Goal: Task Accomplishment & Management: Complete application form

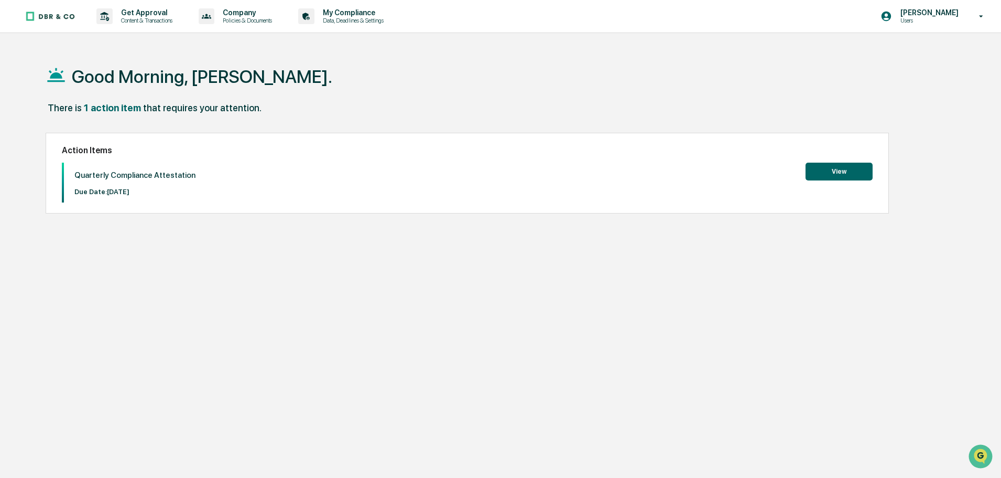
click at [817, 177] on button "View" at bounding box center [839, 172] width 67 height 18
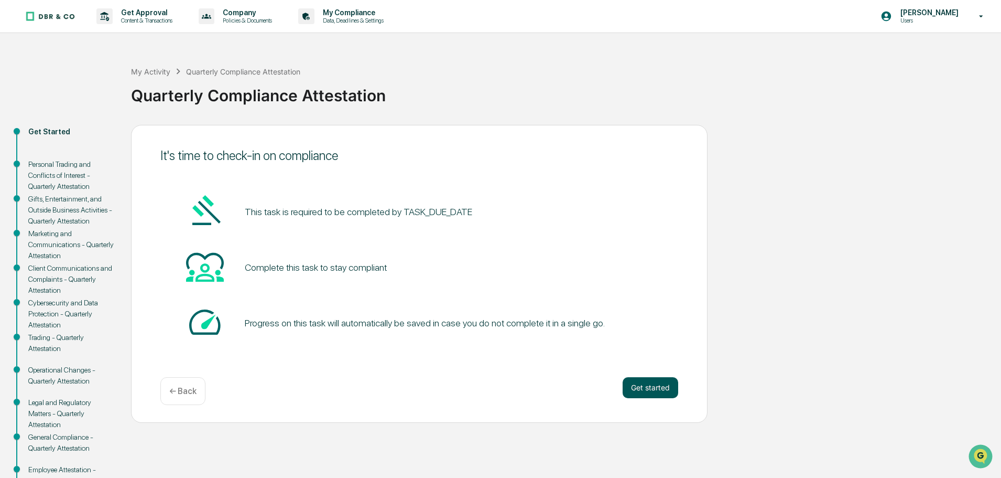
click at [643, 386] on button "Get started" at bounding box center [651, 387] width 56 height 21
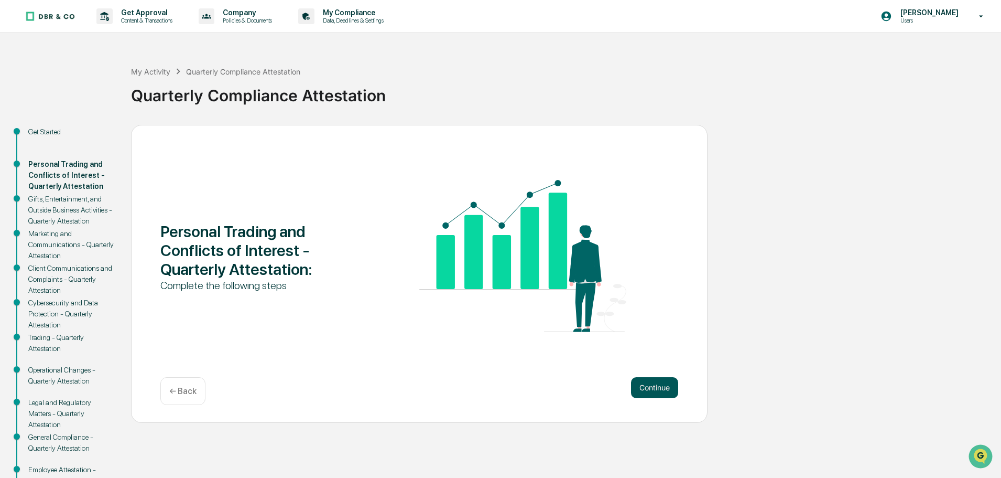
click at [651, 385] on button "Continue" at bounding box center [654, 387] width 47 height 21
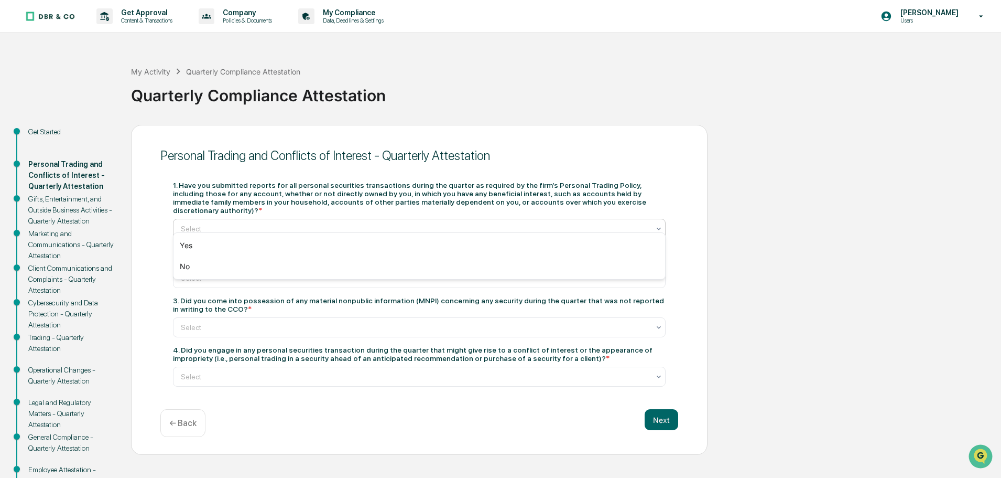
click at [310, 223] on div at bounding box center [415, 228] width 469 height 10
click at [303, 247] on div "Yes" at bounding box center [420, 245] width 492 height 21
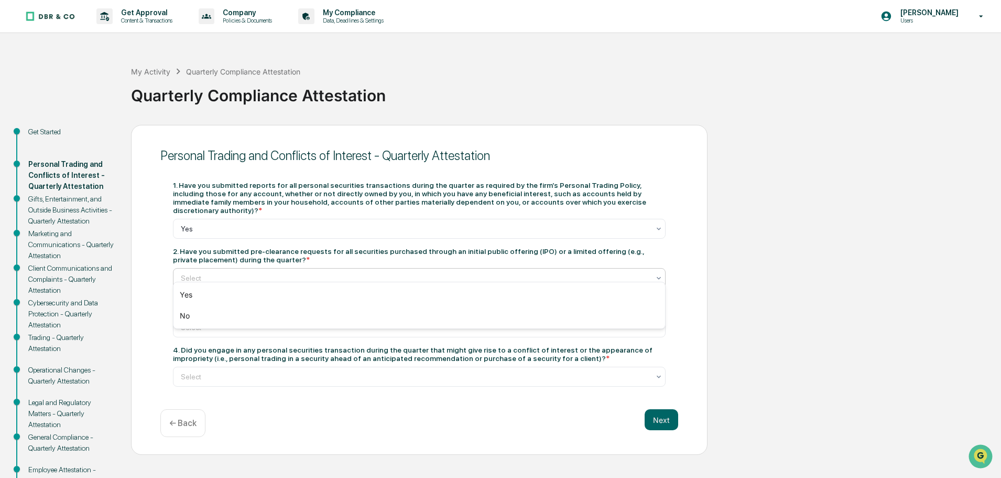
click at [304, 273] on div at bounding box center [415, 278] width 469 height 10
click at [314, 293] on div "Yes" at bounding box center [420, 294] width 492 height 21
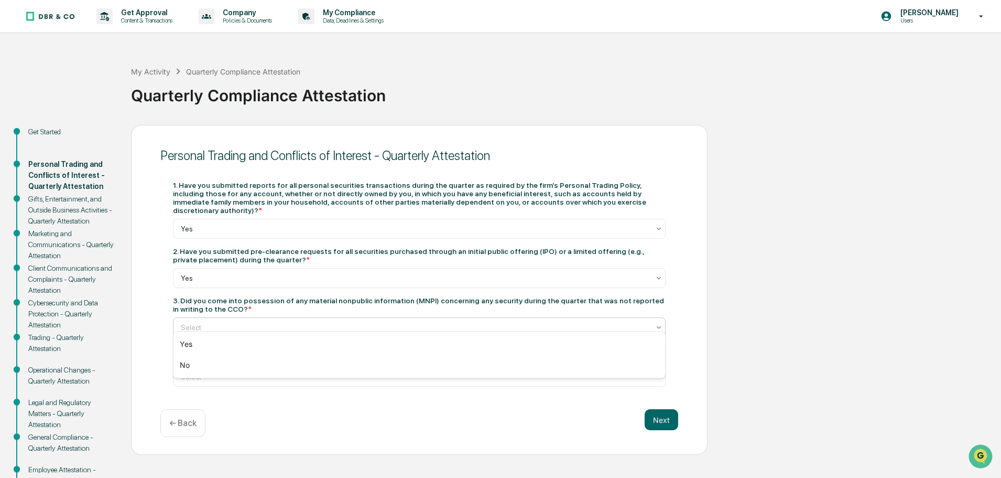
click at [306, 322] on div at bounding box center [415, 327] width 469 height 10
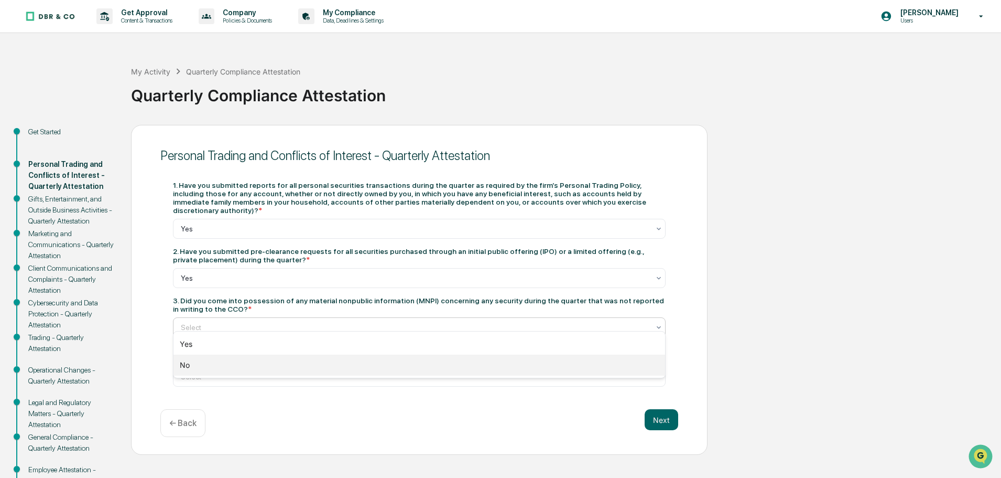
click at [297, 363] on div "No" at bounding box center [420, 364] width 492 height 21
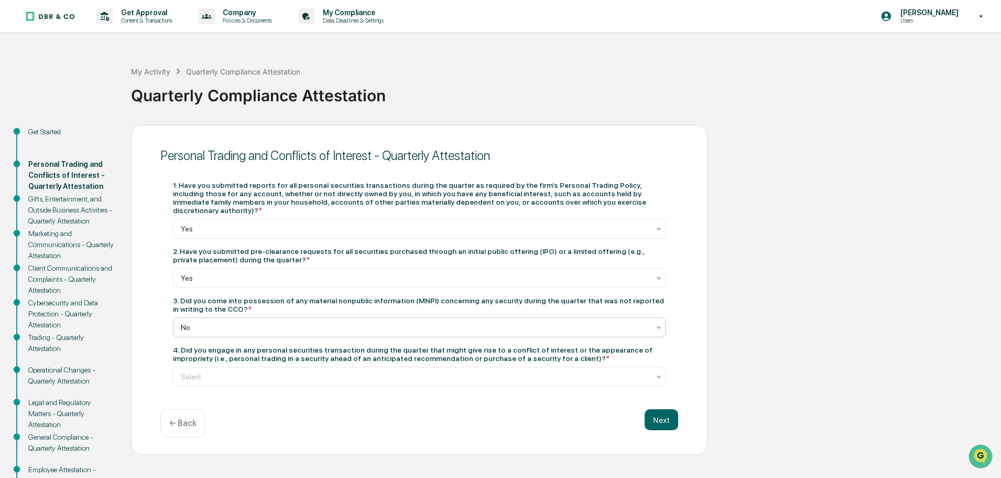
scroll to position [52, 0]
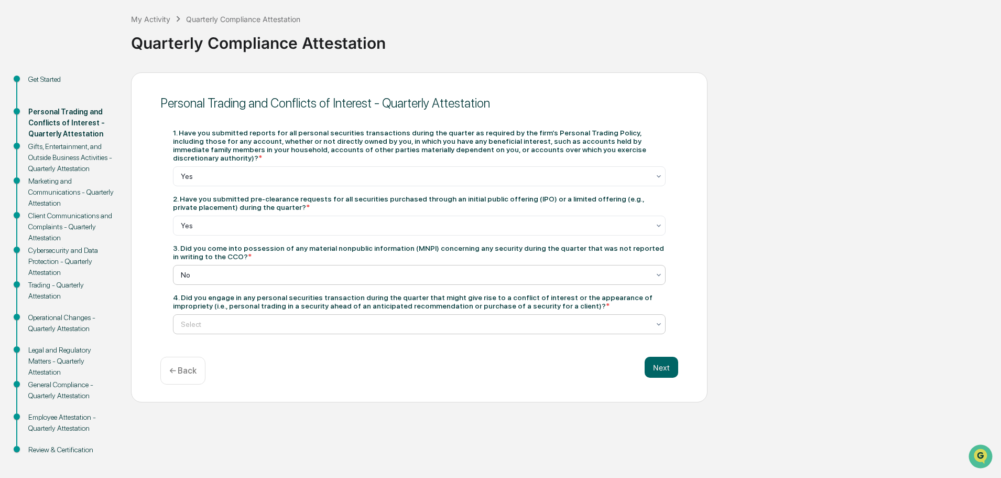
click at [302, 320] on div at bounding box center [415, 324] width 469 height 10
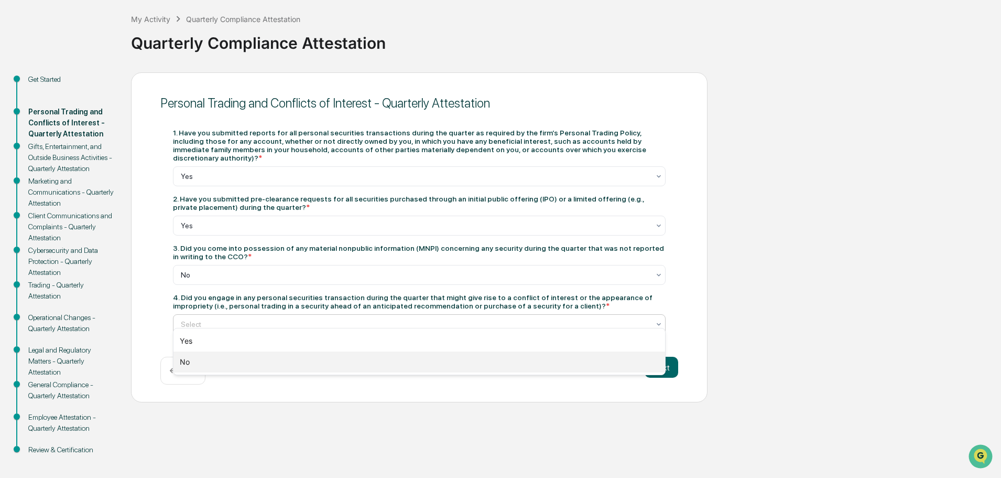
click at [308, 360] on div "No" at bounding box center [420, 361] width 492 height 21
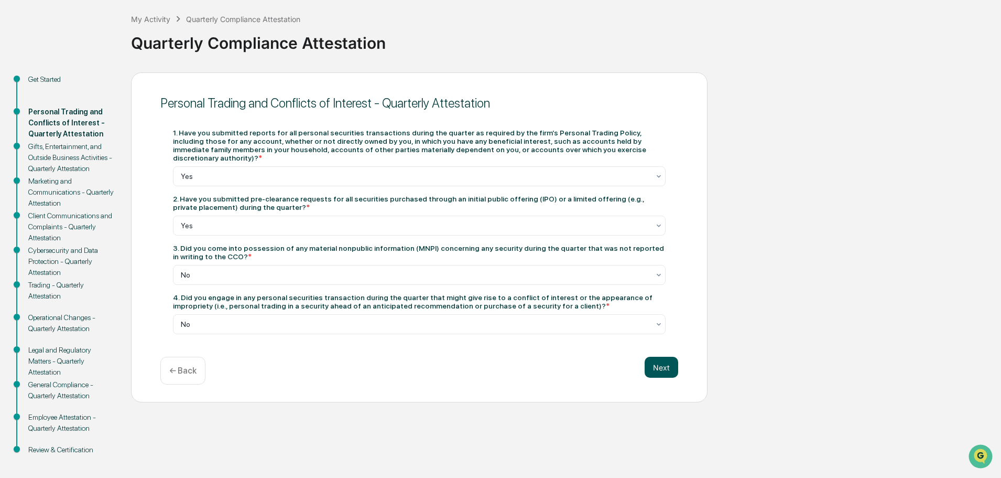
click at [656, 363] on button "Next" at bounding box center [662, 366] width 34 height 21
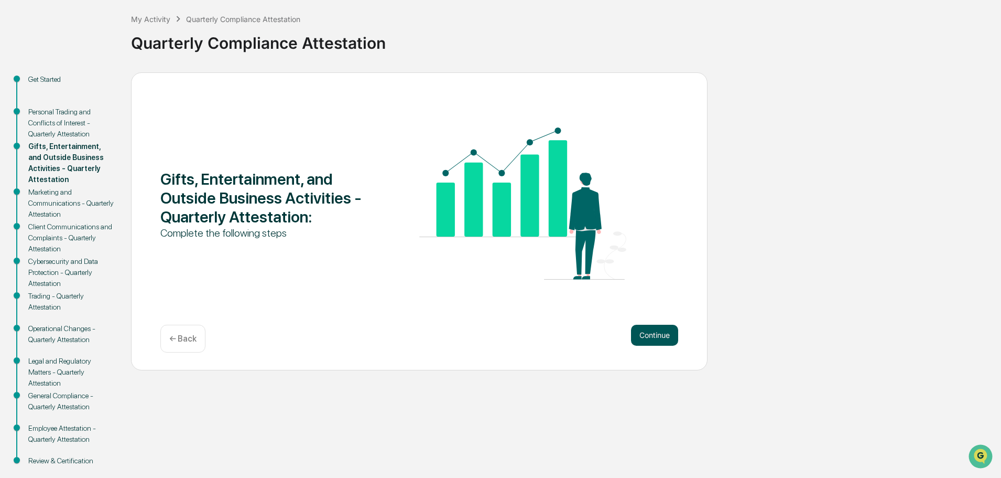
click at [658, 332] on button "Continue" at bounding box center [654, 334] width 47 height 21
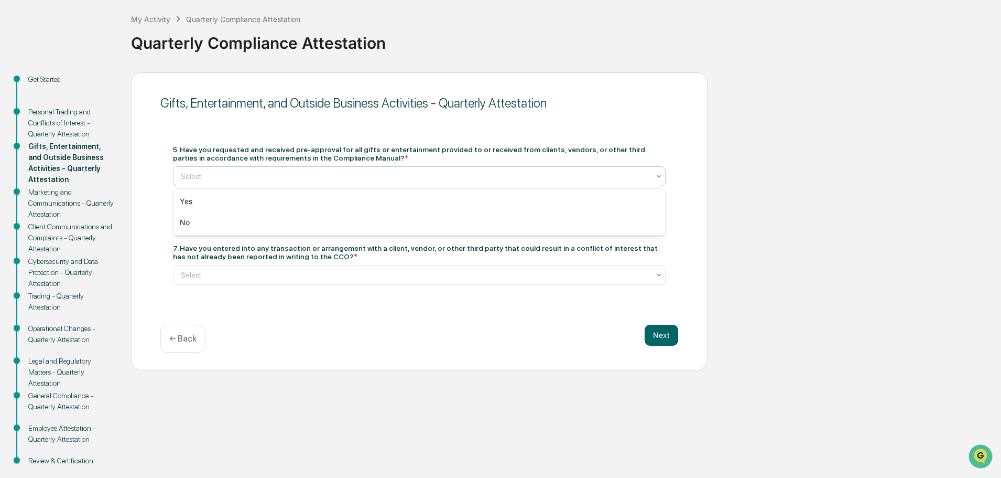
click at [350, 181] on div at bounding box center [415, 176] width 469 height 10
click at [343, 201] on div "Yes" at bounding box center [420, 201] width 492 height 21
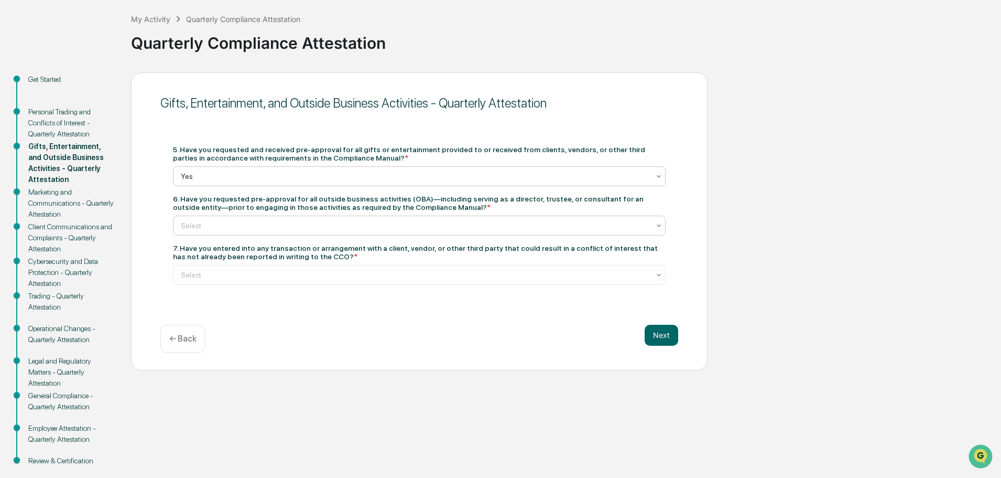
click at [336, 232] on div "Select" at bounding box center [415, 225] width 479 height 15
click at [335, 256] on div "Yes" at bounding box center [420, 250] width 492 height 21
click at [334, 271] on div at bounding box center [415, 274] width 469 height 10
click at [342, 229] on div at bounding box center [415, 225] width 469 height 10
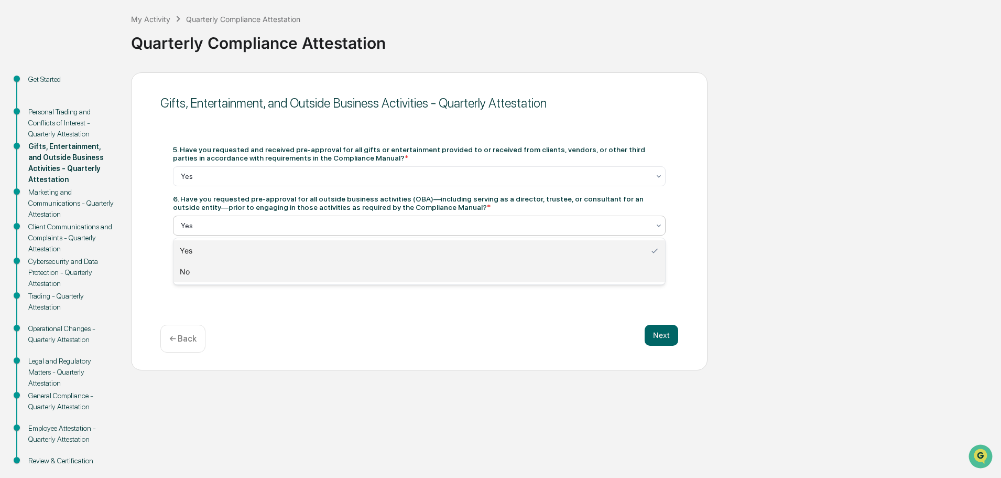
click at [331, 272] on div "No" at bounding box center [420, 271] width 492 height 21
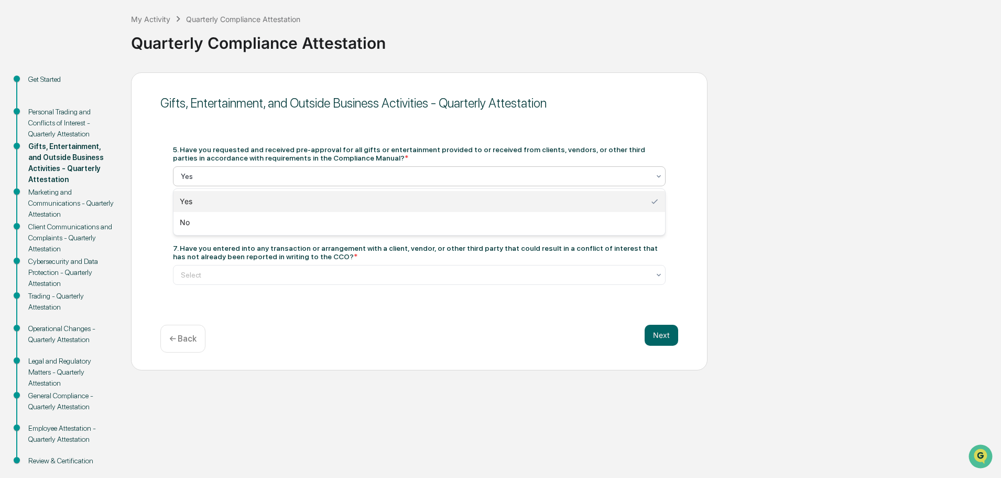
click at [319, 181] on div "Yes" at bounding box center [415, 176] width 479 height 15
click at [319, 209] on div "Yes" at bounding box center [420, 201] width 492 height 21
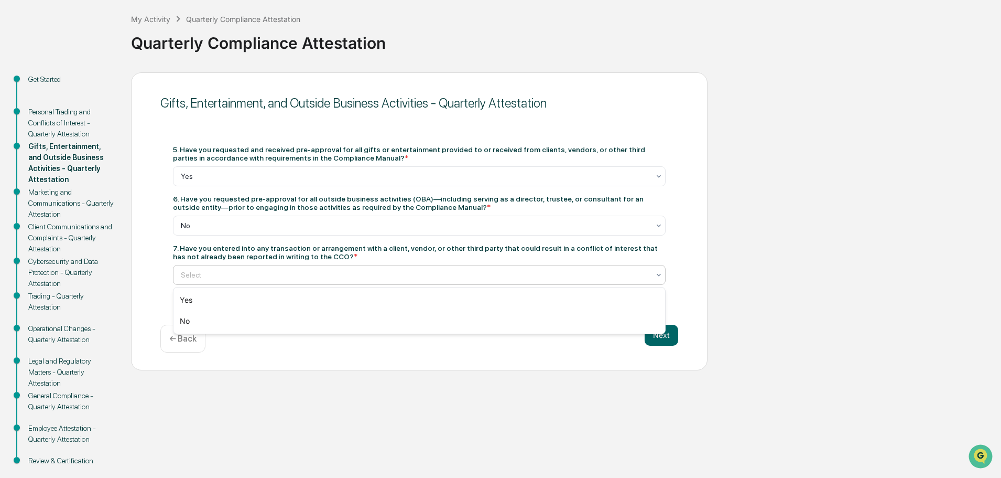
click at [315, 276] on div at bounding box center [415, 274] width 469 height 10
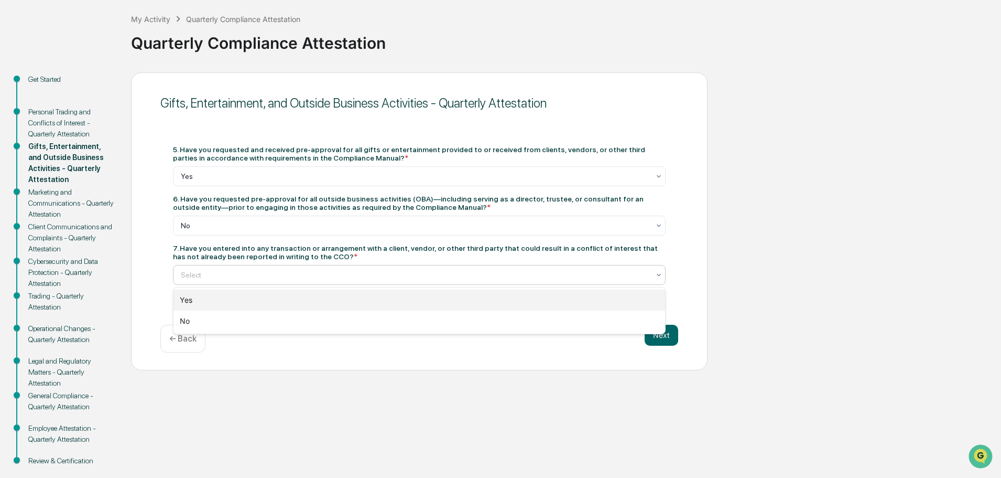
click at [317, 299] on div "Yes" at bounding box center [420, 299] width 492 height 21
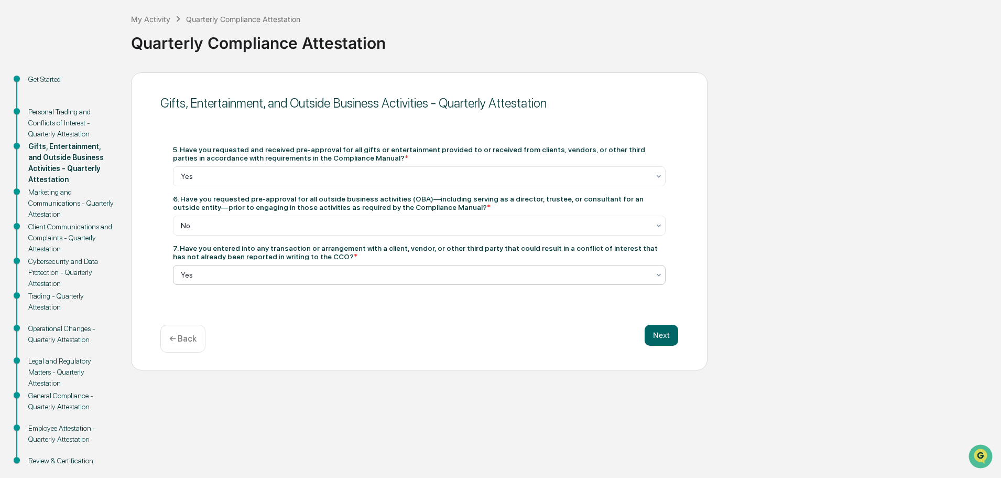
click at [332, 277] on div at bounding box center [415, 274] width 469 height 10
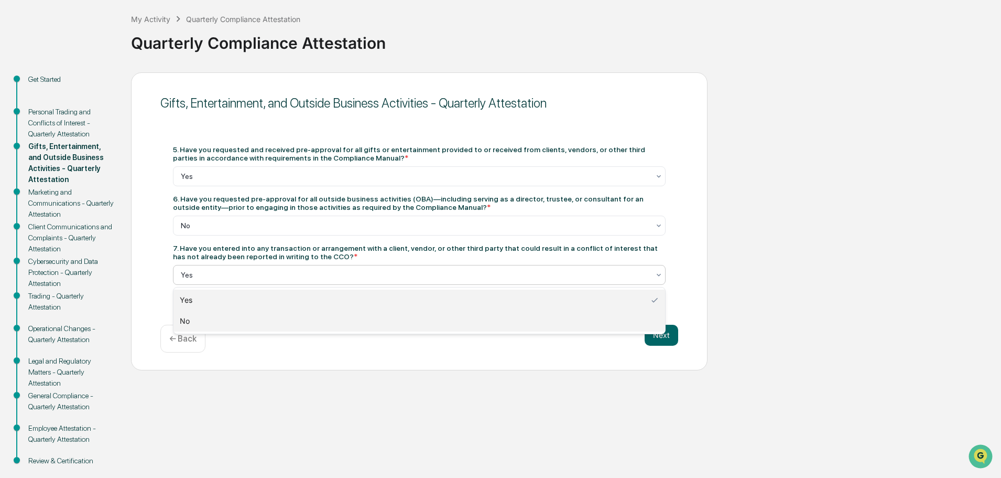
click at [334, 319] on div "No" at bounding box center [420, 320] width 492 height 21
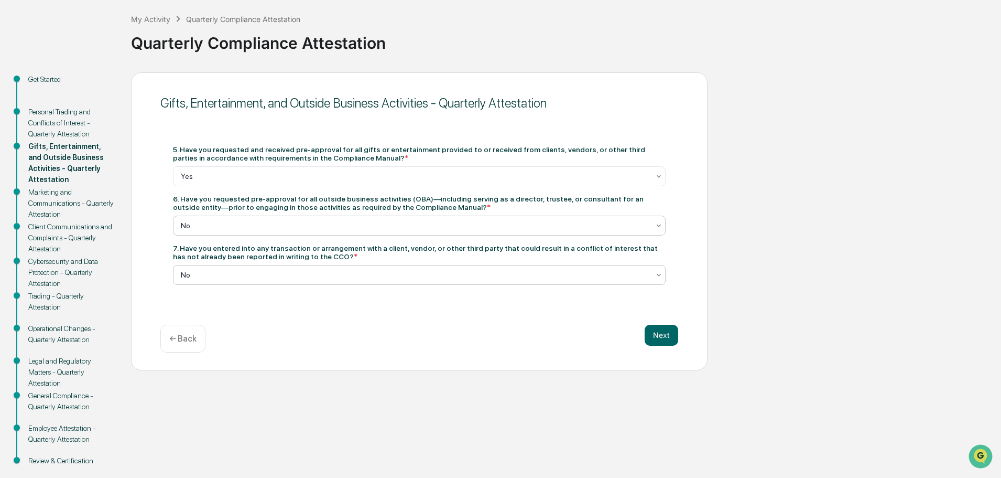
click at [499, 226] on div at bounding box center [415, 225] width 469 height 10
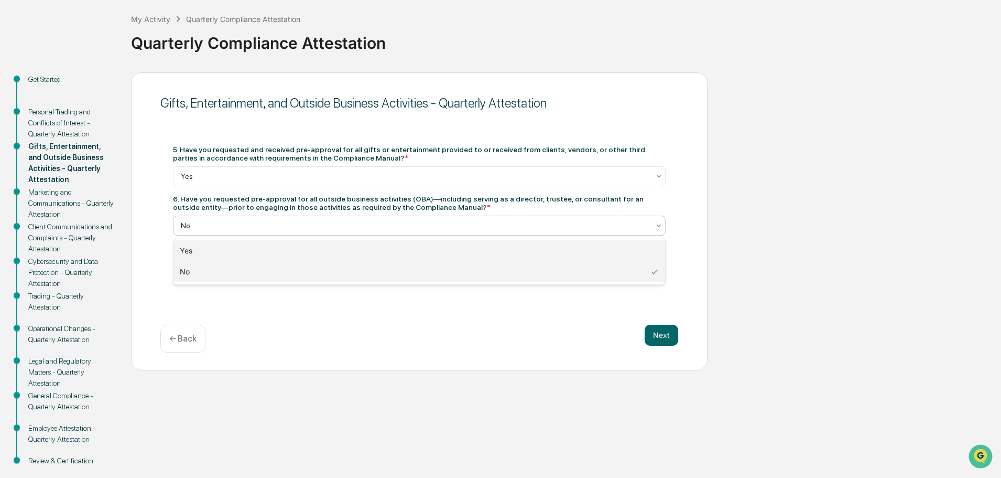
click at [482, 255] on div "Yes" at bounding box center [420, 250] width 492 height 21
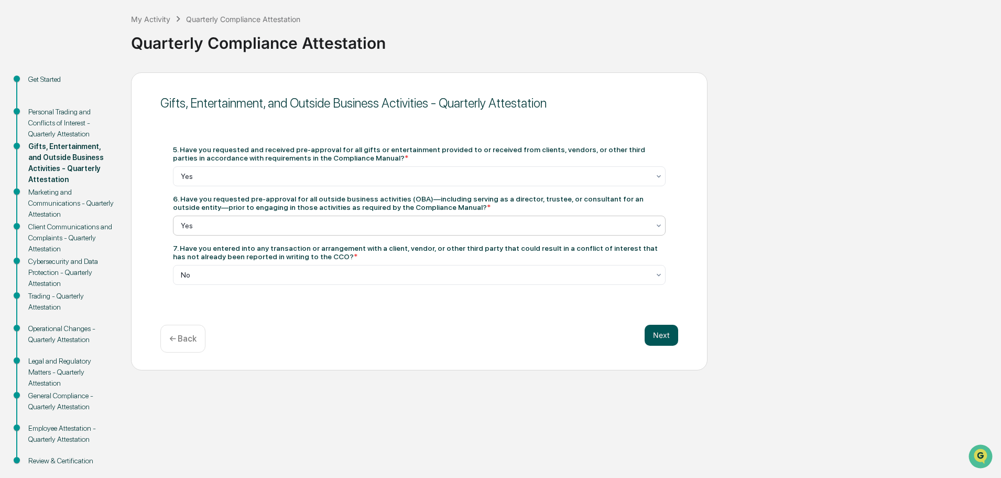
click at [673, 335] on button "Next" at bounding box center [662, 334] width 34 height 21
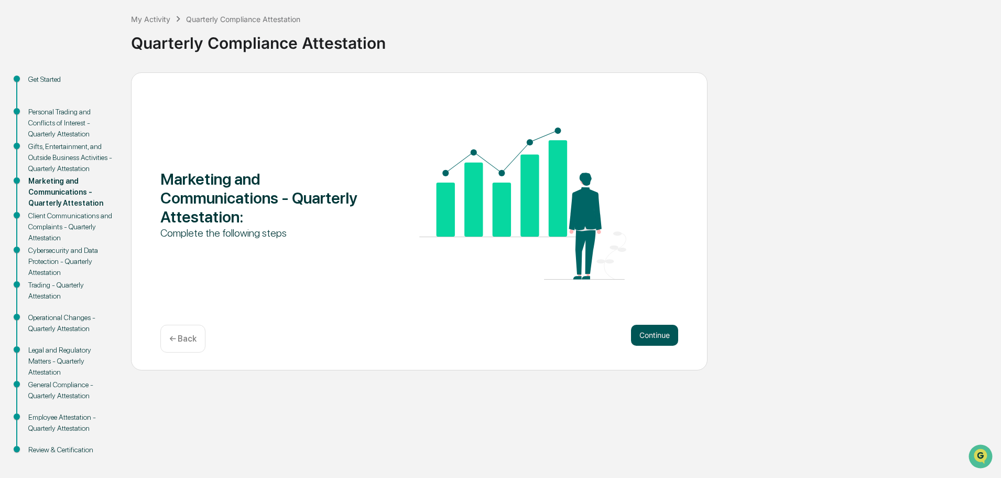
click at [646, 330] on button "Continue" at bounding box center [654, 334] width 47 height 21
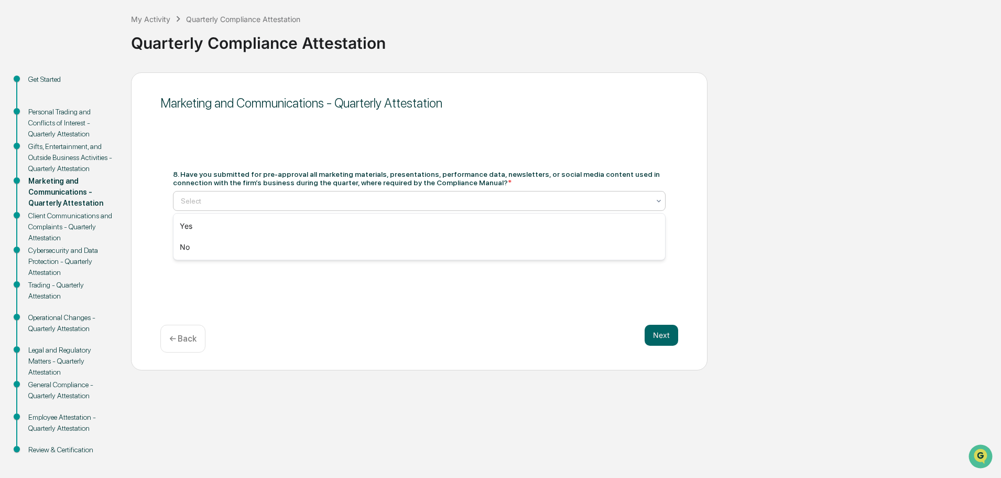
click at [406, 209] on div "Select" at bounding box center [419, 201] width 493 height 20
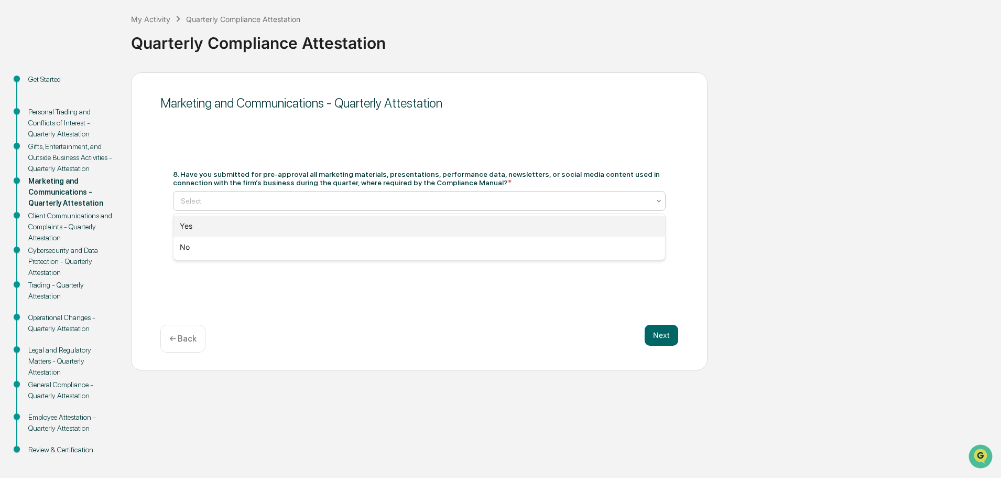
click at [387, 230] on div "Yes" at bounding box center [420, 225] width 492 height 21
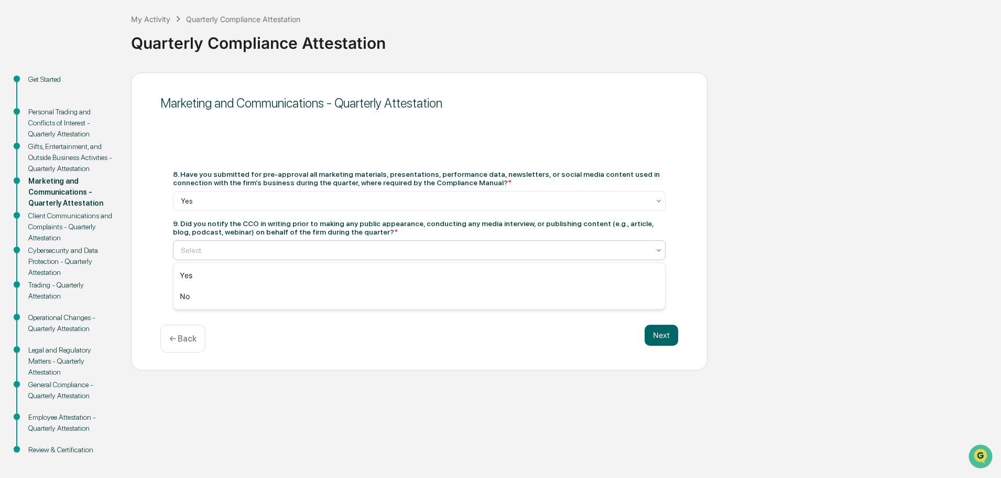
click at [378, 245] on div at bounding box center [415, 250] width 469 height 10
click at [384, 271] on div "Yes" at bounding box center [420, 275] width 492 height 21
click at [661, 340] on button "Next" at bounding box center [662, 334] width 34 height 21
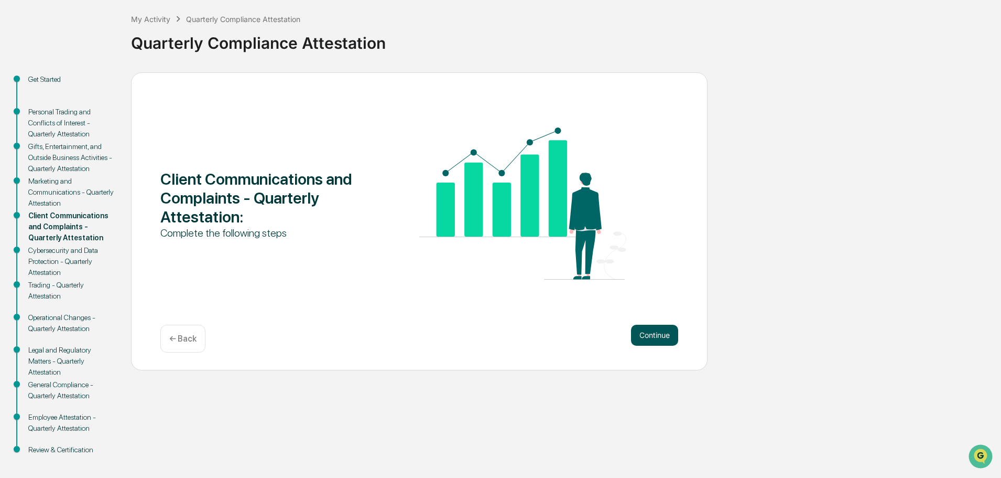
click at [669, 333] on button "Continue" at bounding box center [654, 334] width 47 height 21
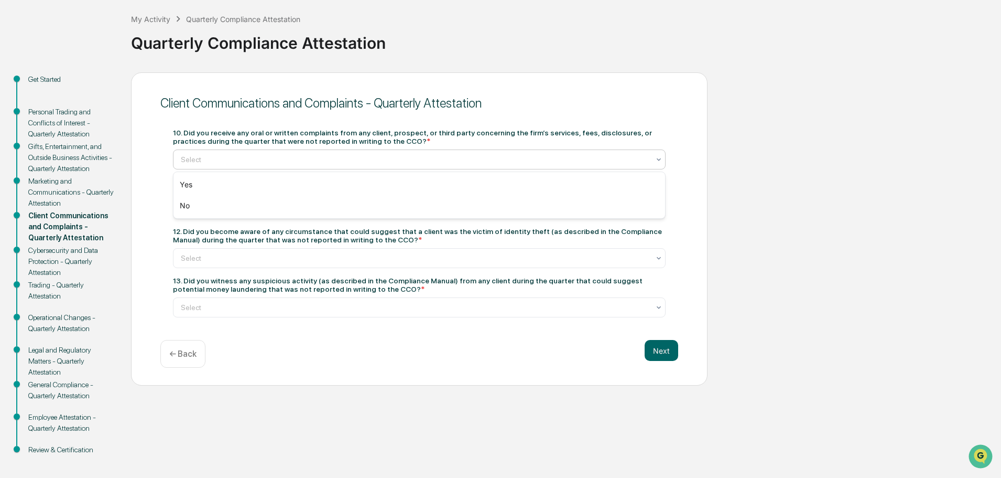
click at [396, 161] on div at bounding box center [415, 159] width 469 height 10
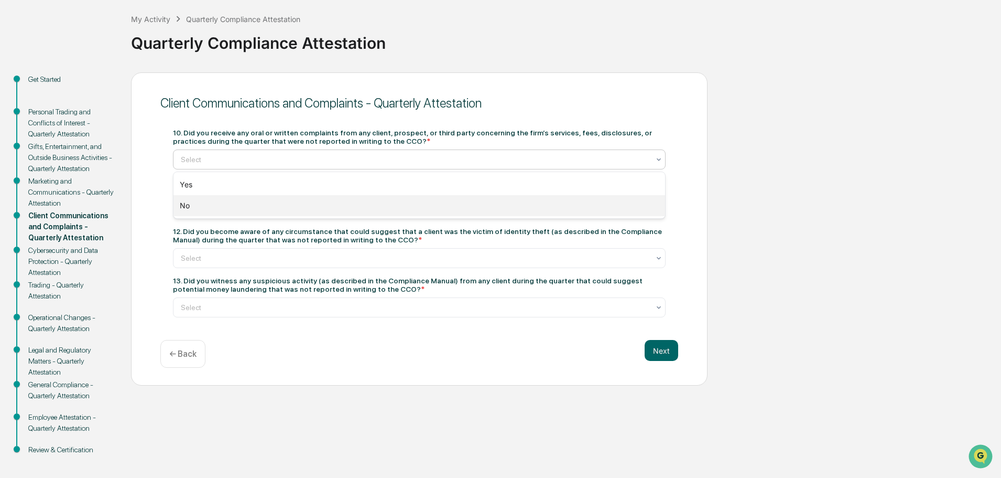
click at [390, 207] on div "No" at bounding box center [420, 205] width 492 height 21
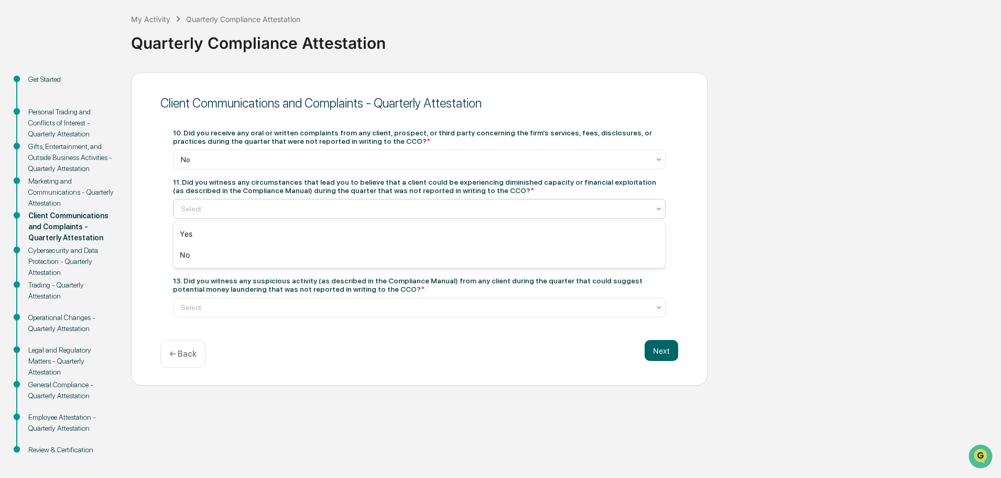
click at [382, 212] on div at bounding box center [415, 208] width 469 height 10
click at [381, 255] on div "No" at bounding box center [420, 254] width 492 height 21
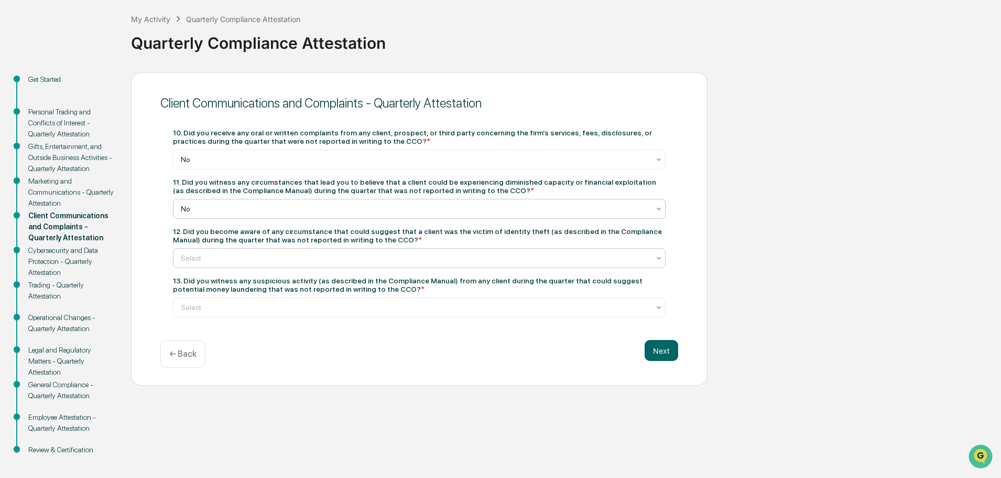
click at [371, 262] on div at bounding box center [415, 258] width 469 height 10
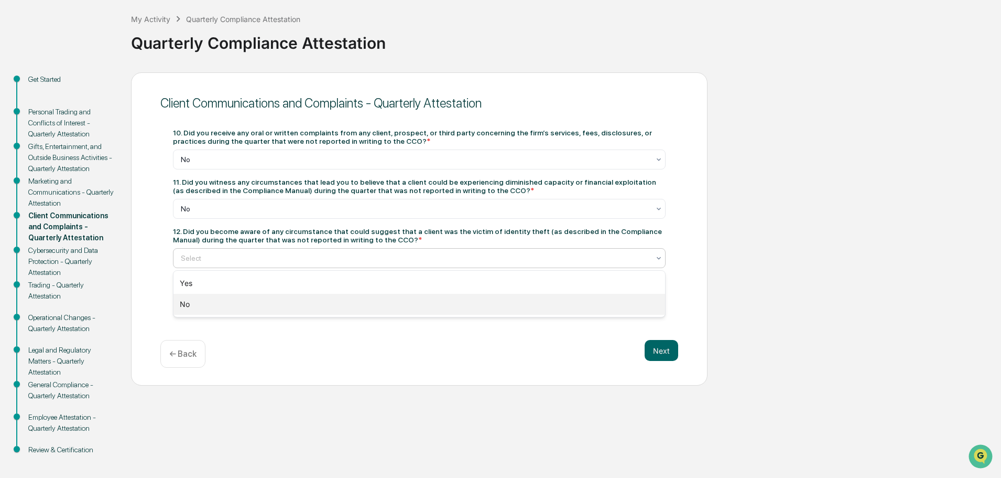
click at [373, 307] on div "No" at bounding box center [420, 304] width 492 height 21
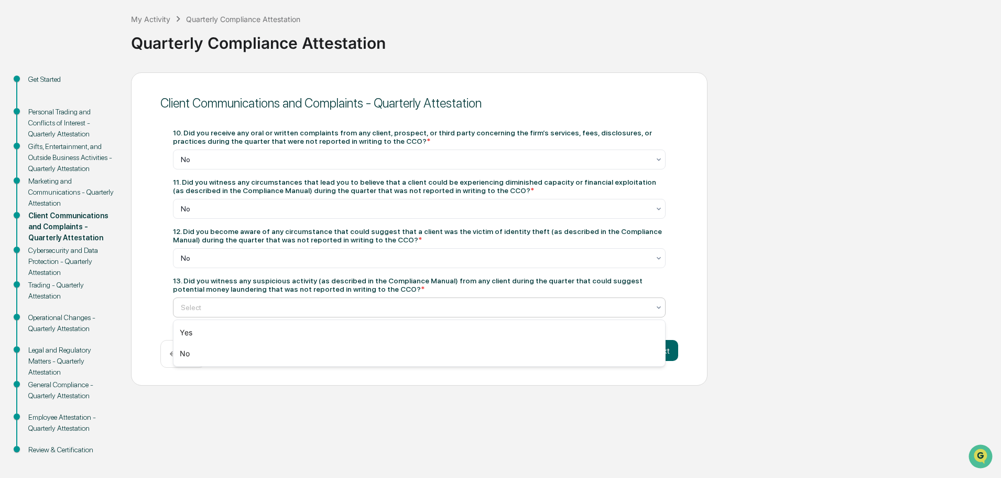
click at [376, 302] on div at bounding box center [415, 307] width 469 height 10
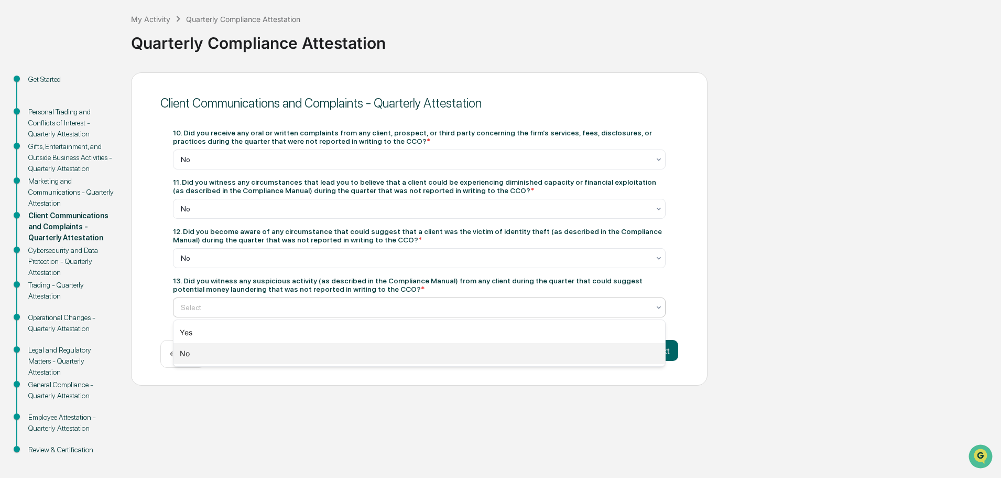
click at [396, 359] on div "No" at bounding box center [420, 353] width 492 height 21
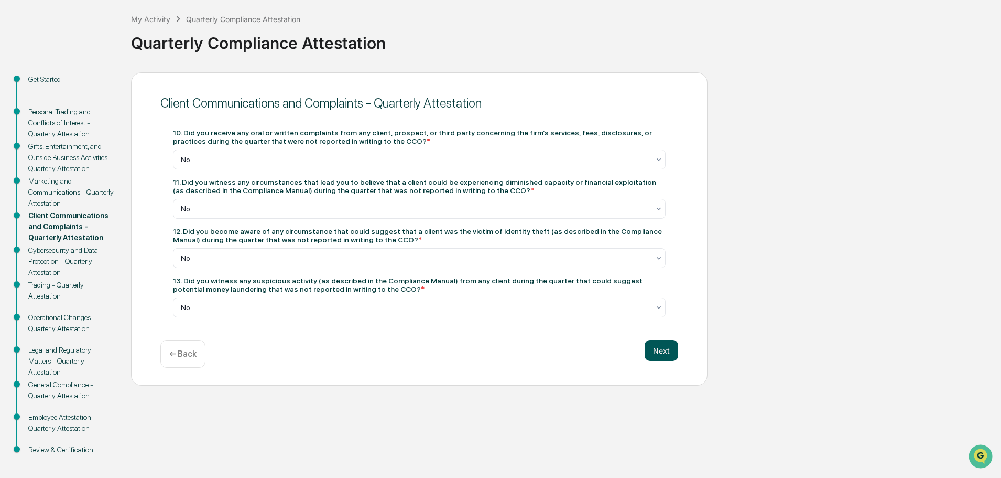
click at [656, 350] on button "Next" at bounding box center [662, 350] width 34 height 21
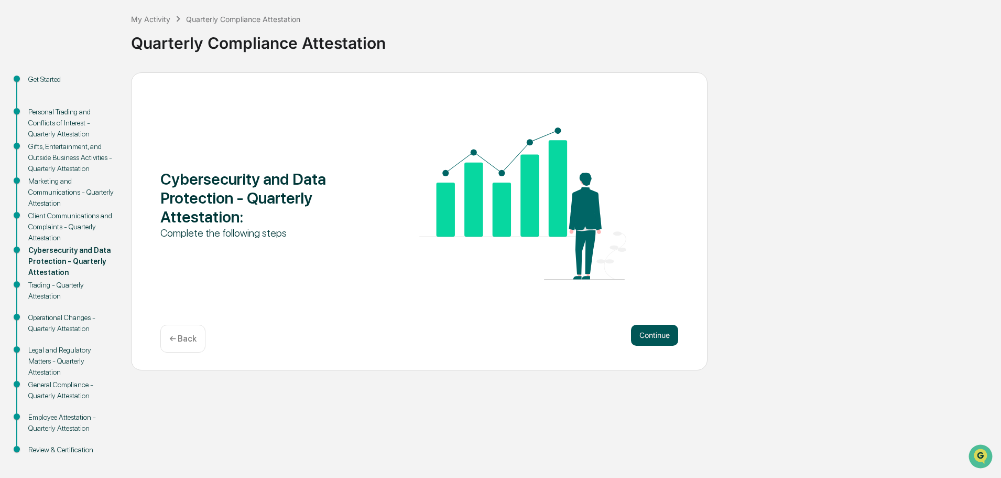
click at [650, 334] on button "Continue" at bounding box center [654, 334] width 47 height 21
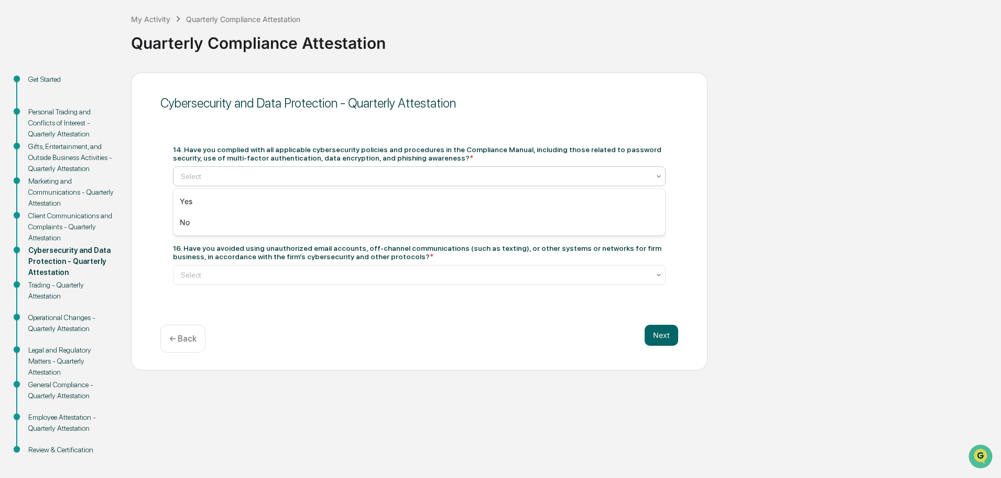
click at [323, 183] on div "Select" at bounding box center [419, 176] width 493 height 20
click at [323, 204] on div "Yes" at bounding box center [420, 201] width 492 height 21
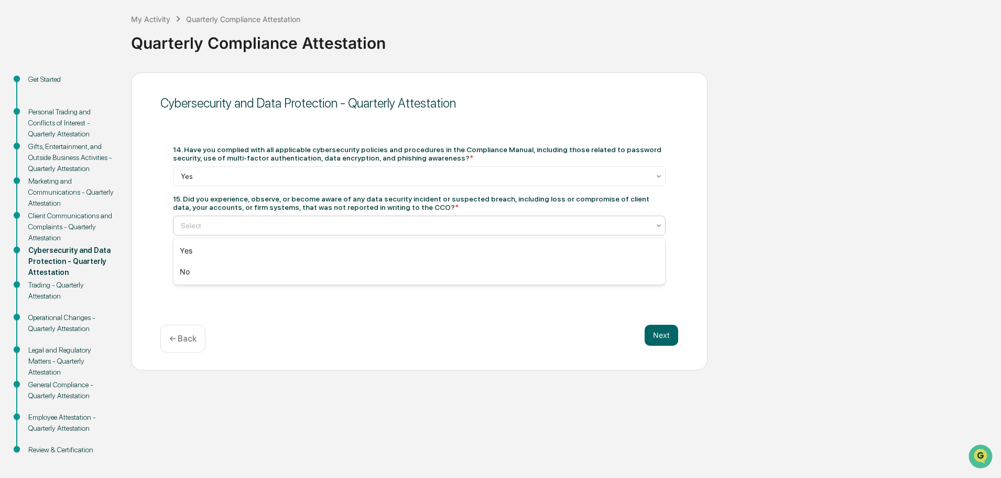
click at [317, 231] on div "Select" at bounding box center [415, 225] width 479 height 15
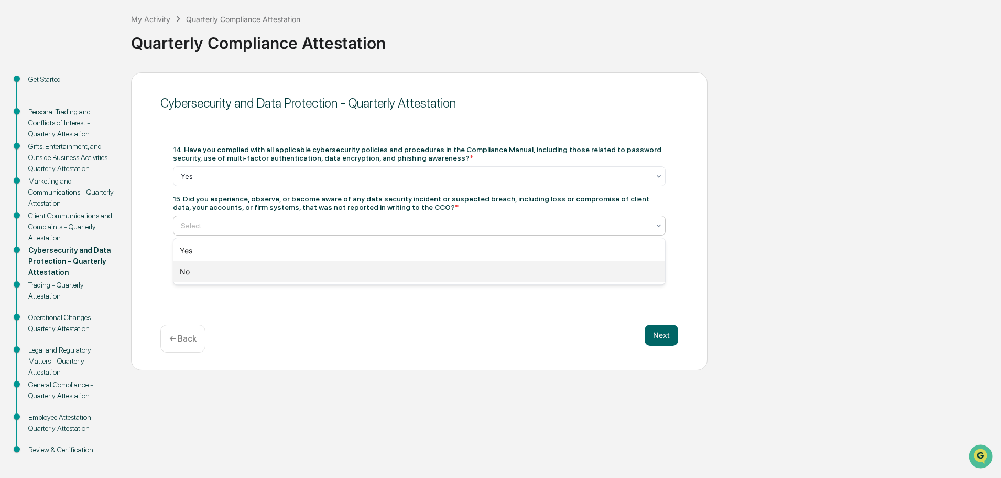
click at [321, 266] on div "No" at bounding box center [420, 271] width 492 height 21
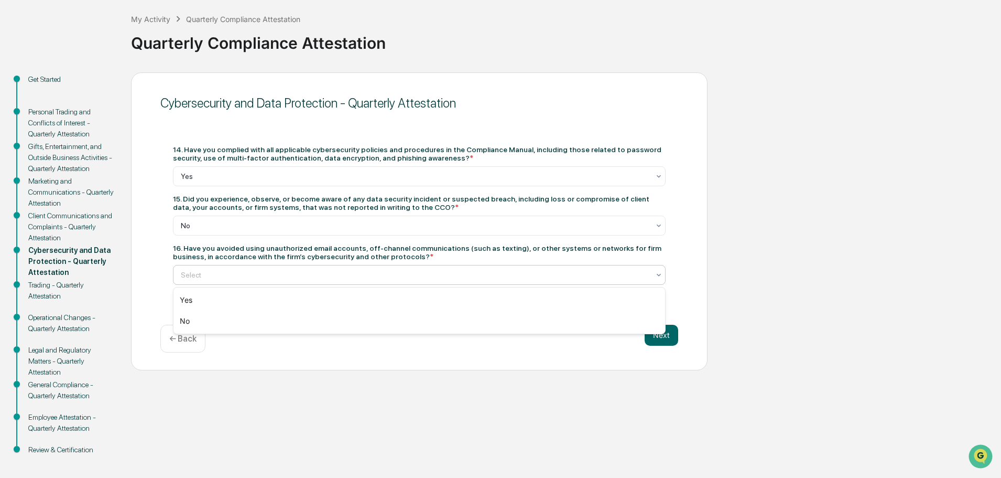
click at [321, 269] on div at bounding box center [415, 274] width 469 height 10
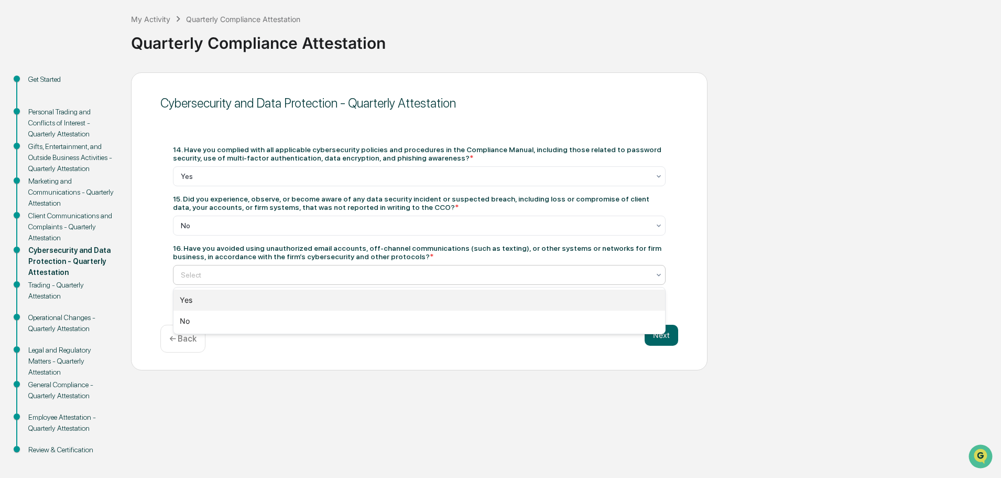
click at [325, 302] on div "Yes" at bounding box center [420, 299] width 492 height 21
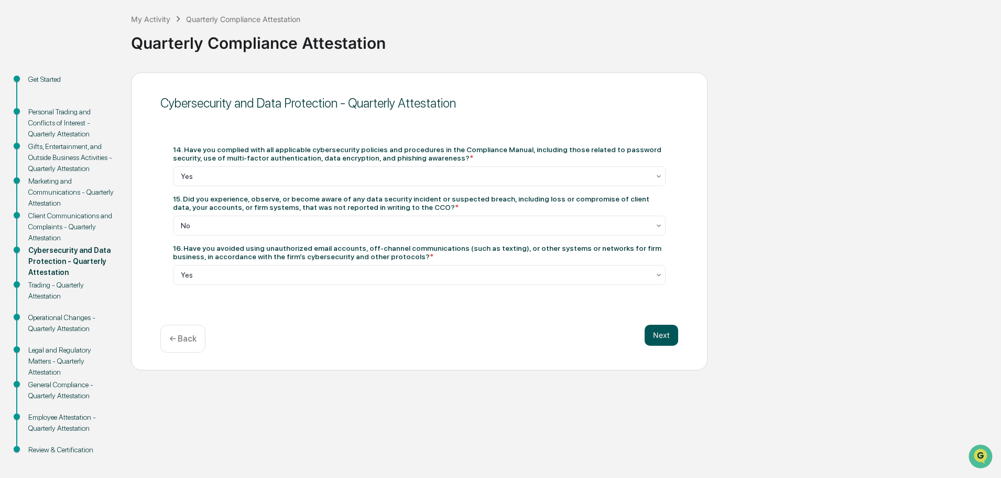
click at [666, 327] on button "Next" at bounding box center [662, 334] width 34 height 21
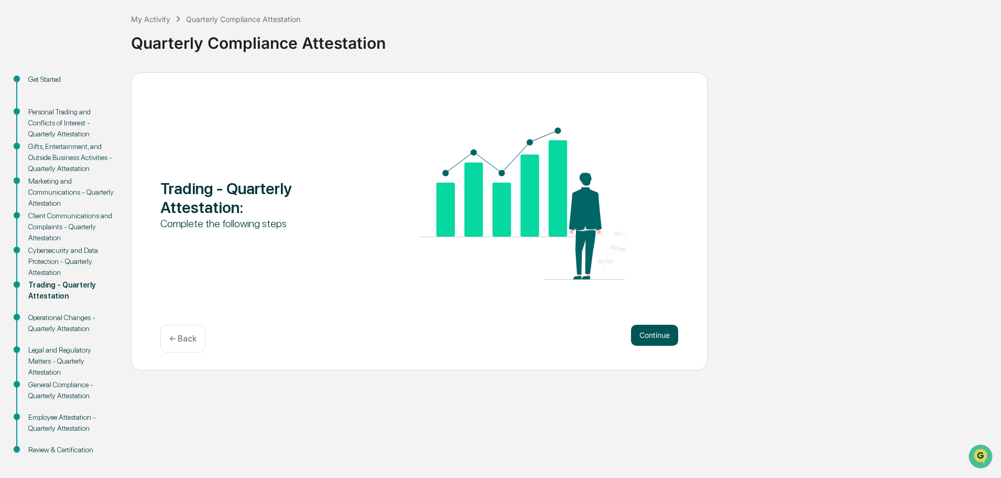
click at [655, 331] on button "Continue" at bounding box center [654, 334] width 47 height 21
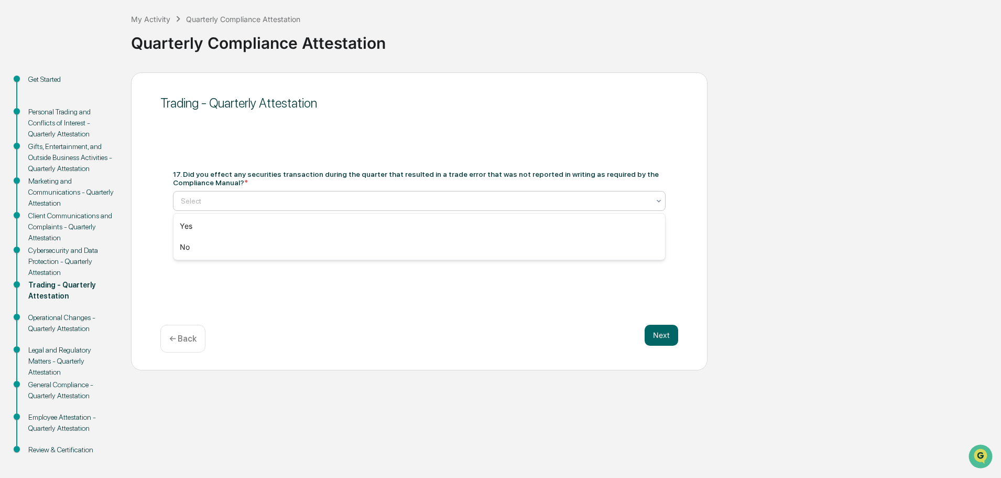
click at [462, 202] on div at bounding box center [415, 201] width 469 height 10
click at [456, 243] on div "No" at bounding box center [420, 246] width 492 height 21
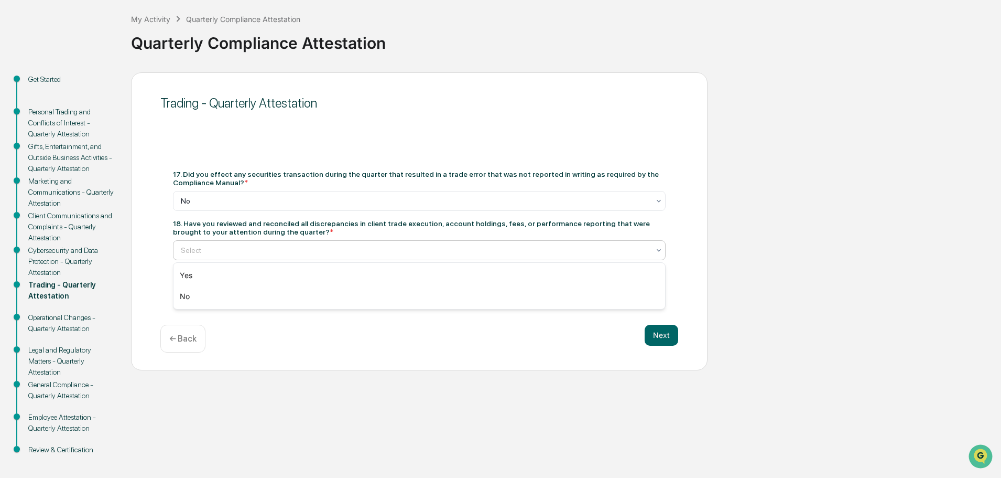
click at [453, 251] on div at bounding box center [415, 250] width 469 height 10
click at [451, 276] on div "Yes" at bounding box center [420, 275] width 492 height 21
click at [653, 335] on button "Next" at bounding box center [662, 334] width 34 height 21
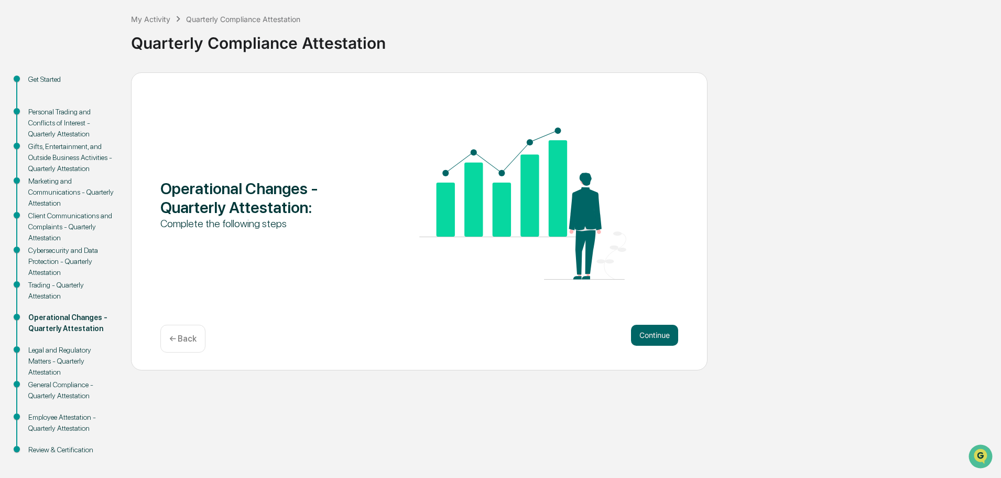
click at [653, 335] on button "Continue" at bounding box center [654, 334] width 47 height 21
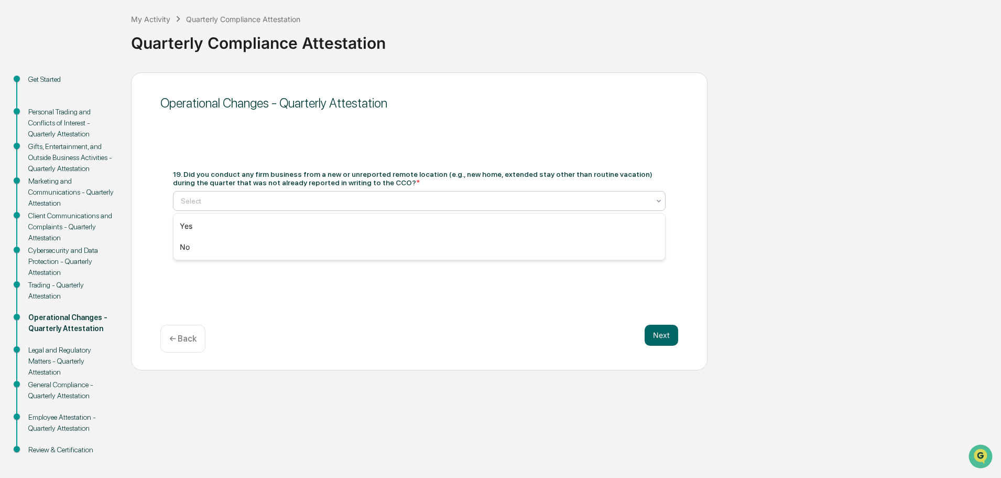
click at [467, 203] on div at bounding box center [415, 201] width 469 height 10
click at [455, 248] on div "No" at bounding box center [420, 246] width 492 height 21
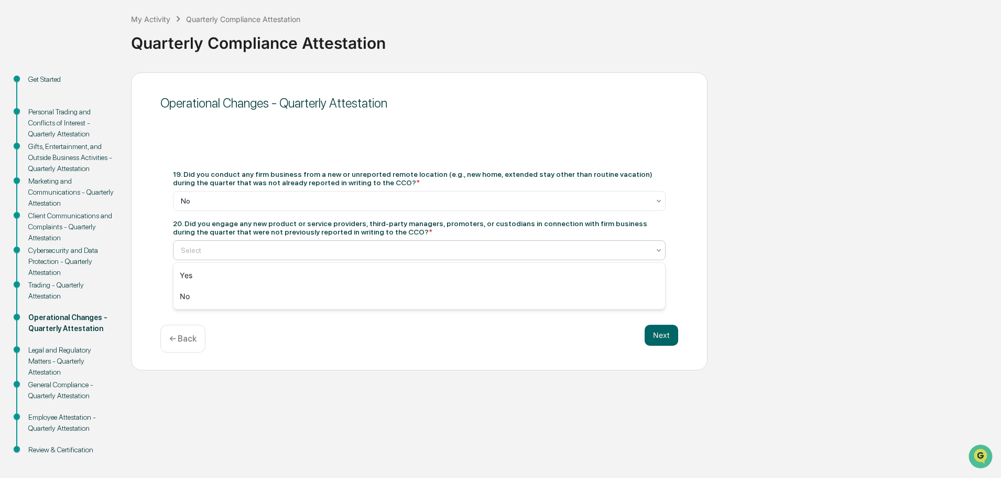
click at [455, 248] on div at bounding box center [415, 250] width 469 height 10
click at [452, 298] on div "No" at bounding box center [420, 296] width 492 height 21
click at [674, 335] on button "Next" at bounding box center [662, 334] width 34 height 21
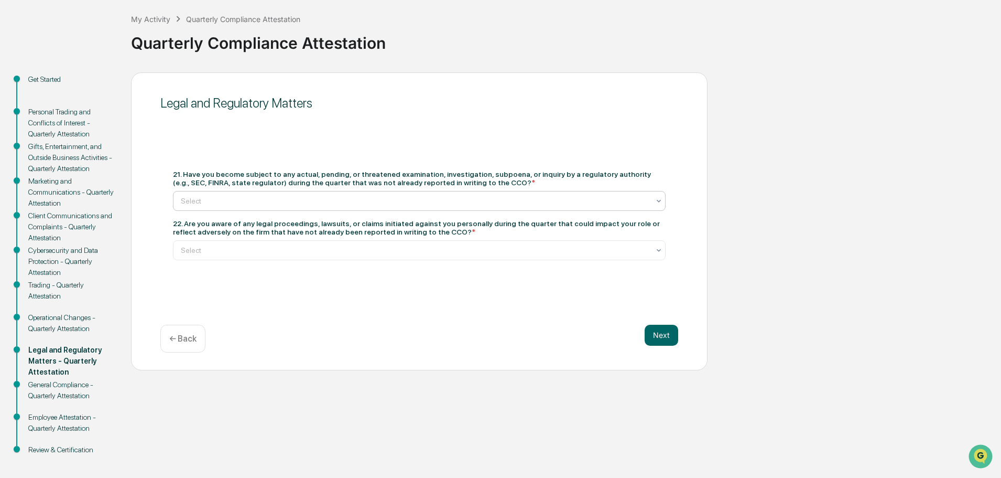
click at [420, 205] on div at bounding box center [415, 201] width 469 height 10
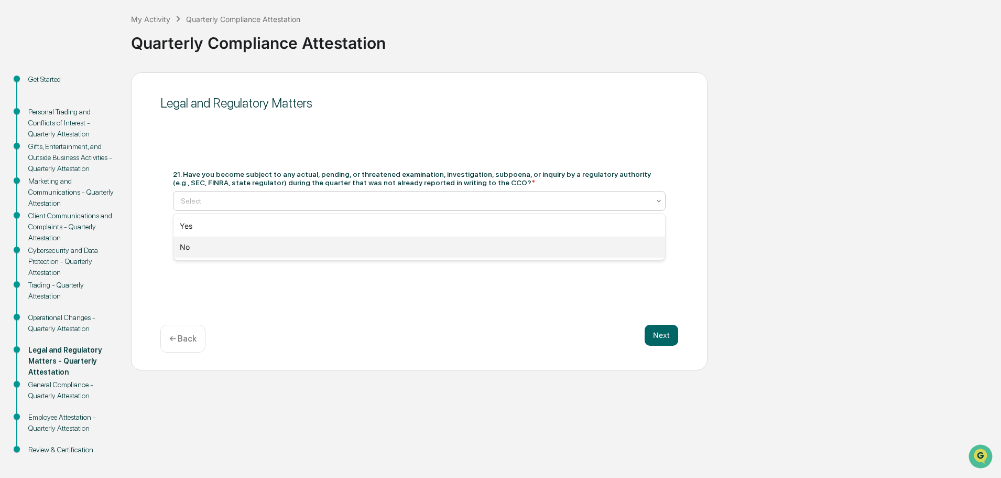
click at [427, 256] on div "No" at bounding box center [420, 246] width 492 height 21
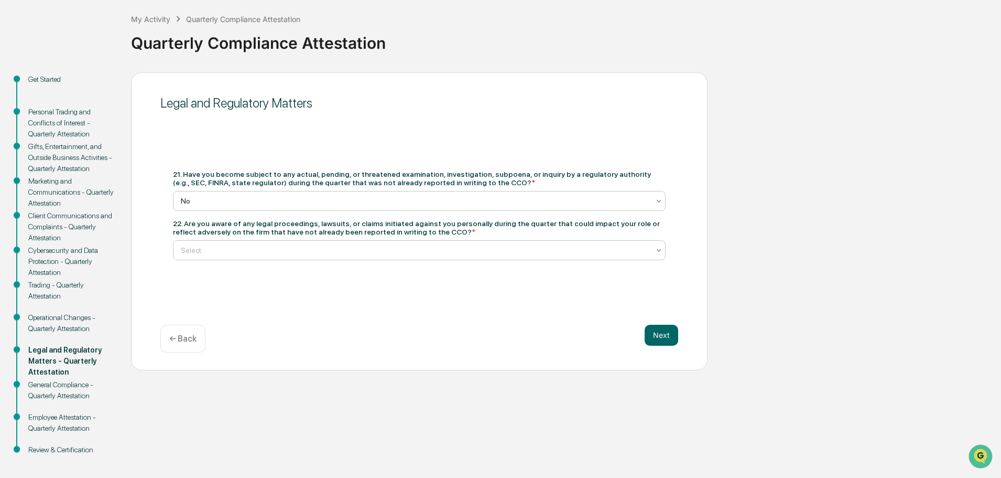
click at [425, 251] on div at bounding box center [415, 250] width 469 height 10
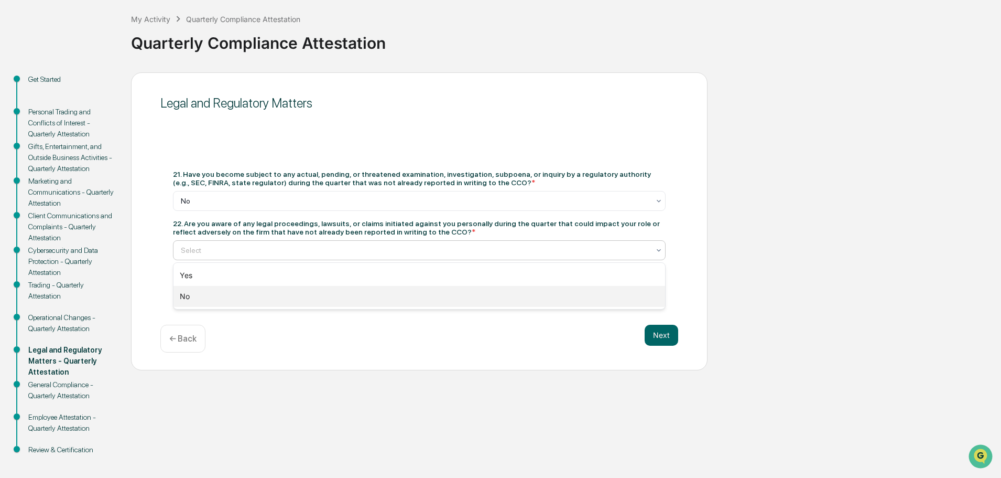
click at [436, 297] on div "No" at bounding box center [420, 296] width 492 height 21
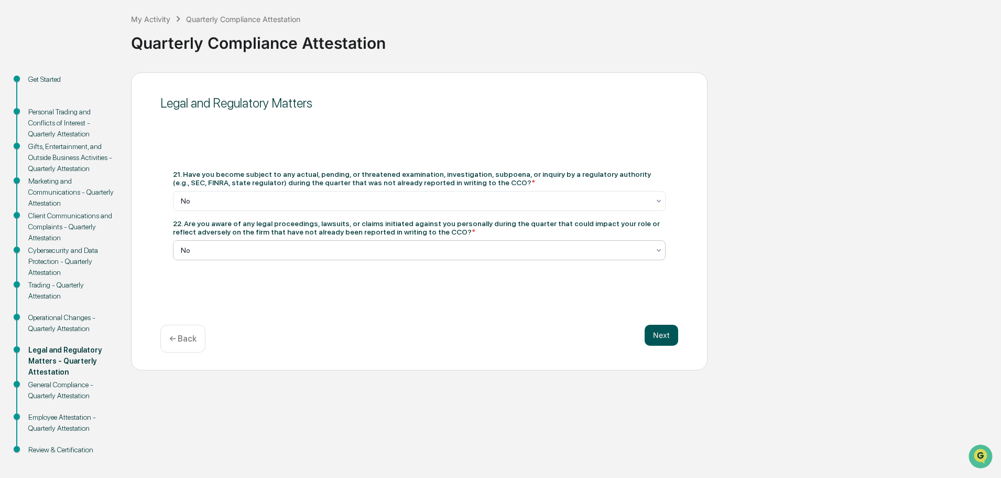
click at [658, 345] on button "Next" at bounding box center [662, 334] width 34 height 21
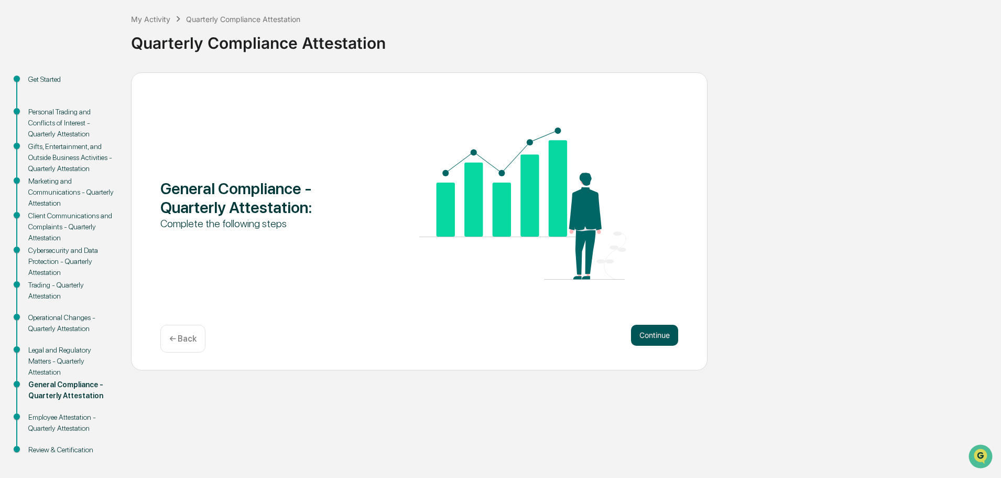
click at [651, 332] on button "Continue" at bounding box center [654, 334] width 47 height 21
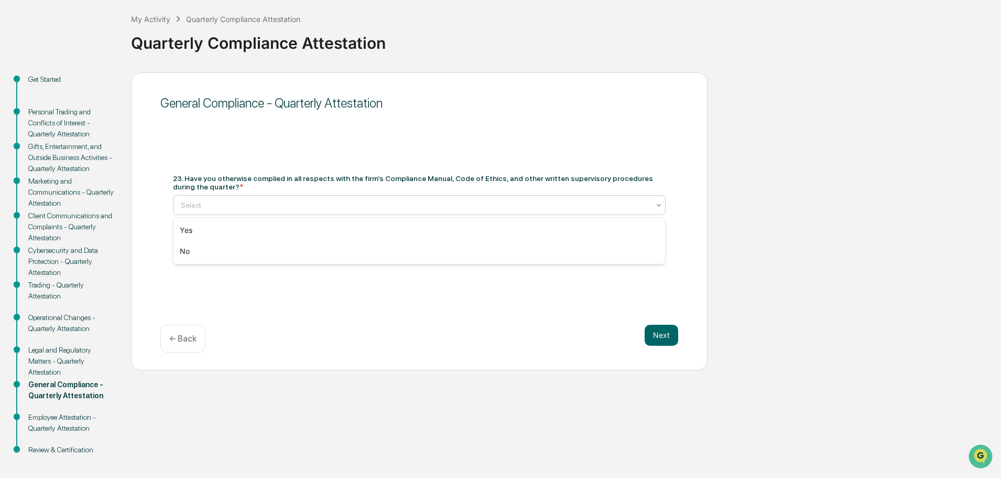
click at [412, 207] on div at bounding box center [415, 205] width 469 height 10
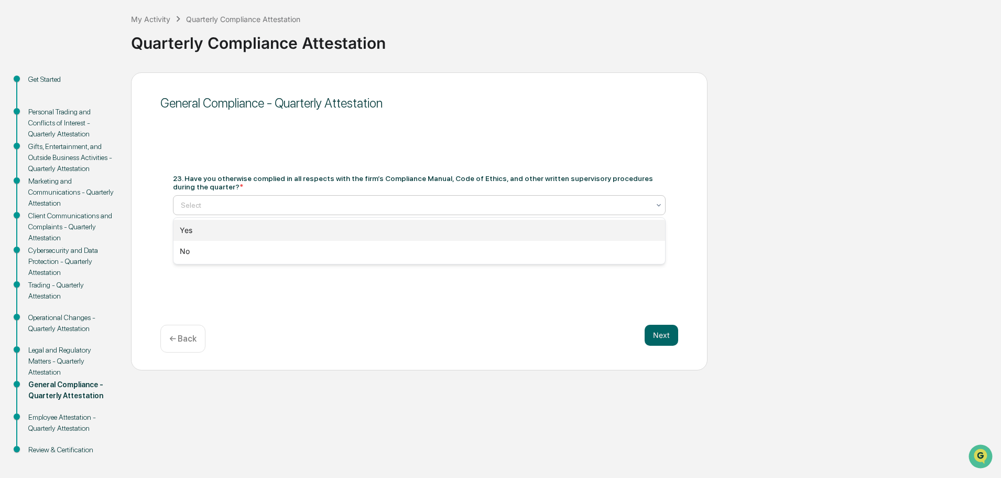
click at [405, 229] on div "Yes" at bounding box center [420, 230] width 492 height 21
click at [408, 245] on div at bounding box center [415, 246] width 469 height 10
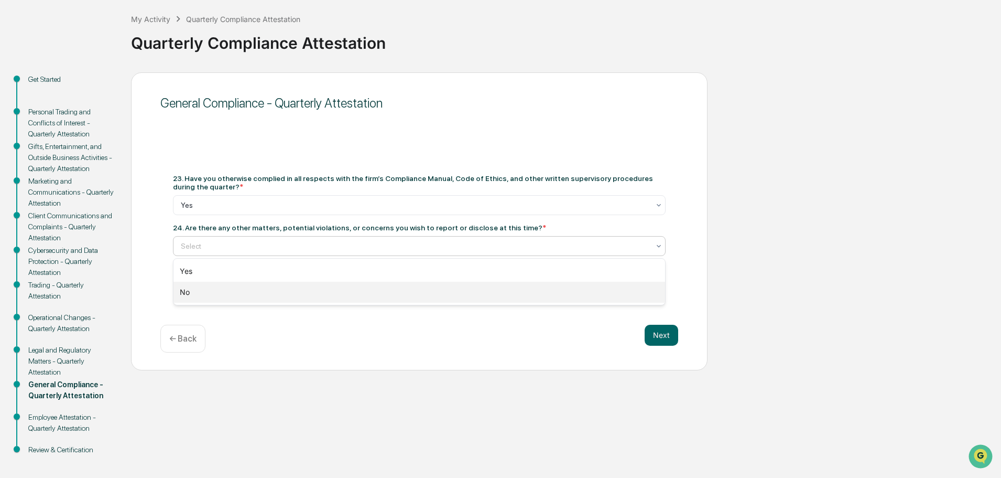
click at [435, 291] on div "No" at bounding box center [420, 292] width 492 height 21
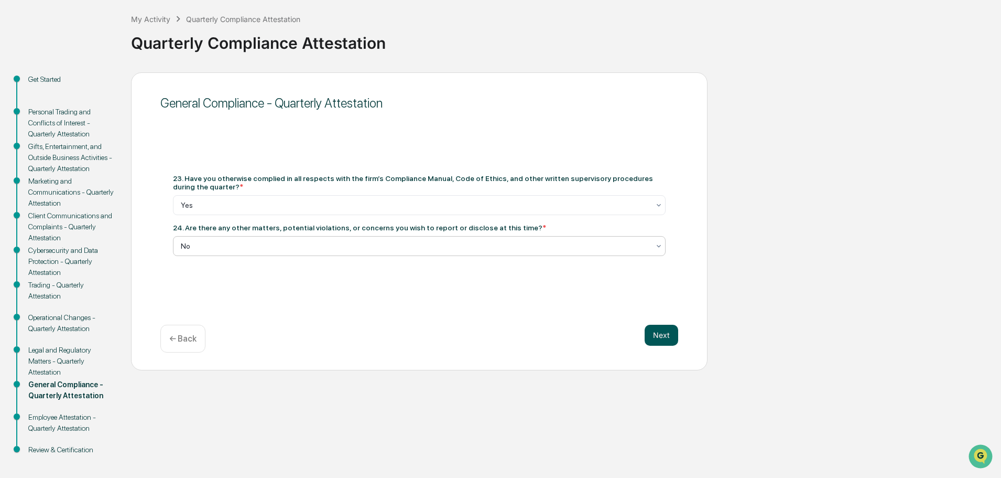
click at [650, 337] on button "Next" at bounding box center [662, 334] width 34 height 21
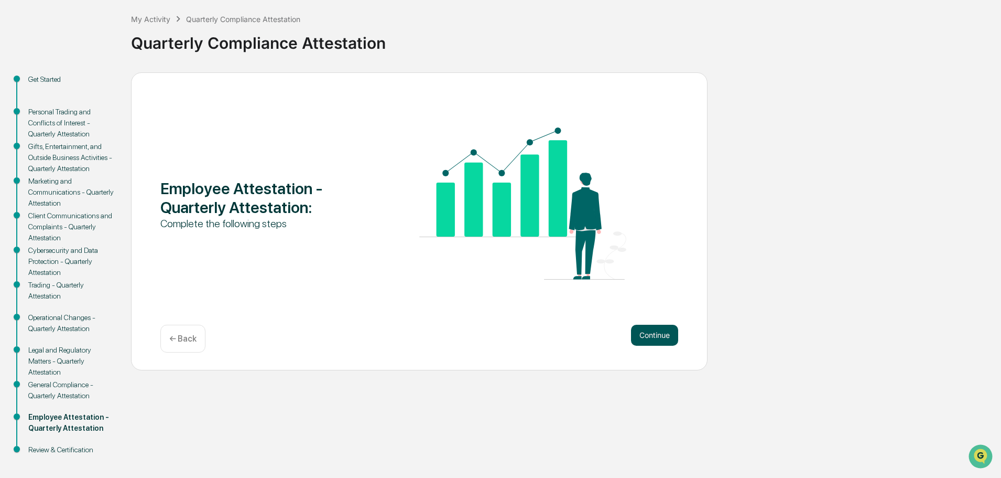
click at [631, 333] on button "Continue" at bounding box center [654, 334] width 47 height 21
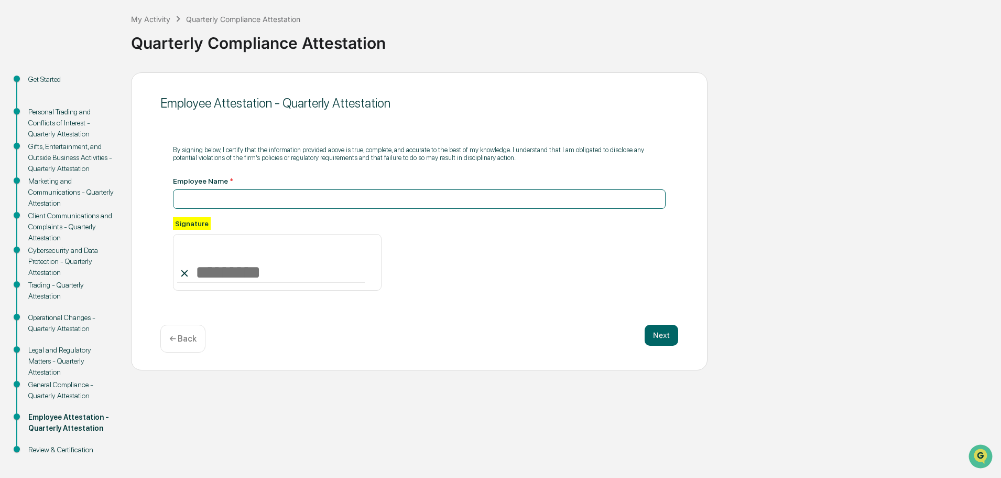
click at [253, 194] on input at bounding box center [419, 198] width 493 height 19
type input "*********"
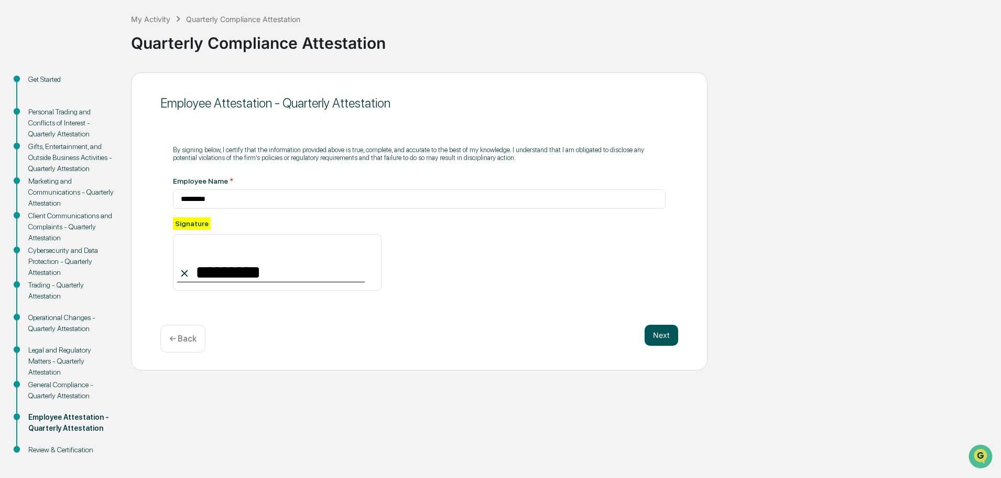
type input "*********"
click at [665, 335] on button "Next" at bounding box center [662, 334] width 34 height 21
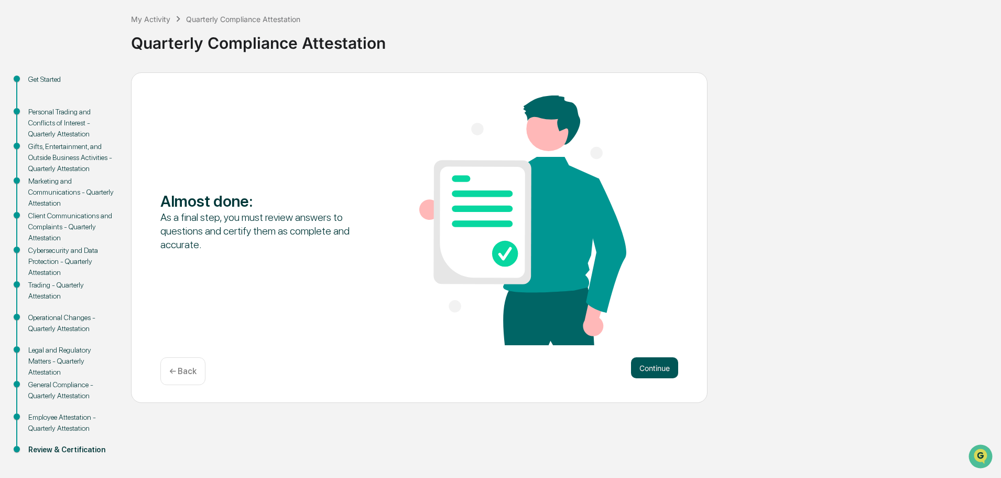
click at [654, 369] on button "Continue" at bounding box center [654, 367] width 47 height 21
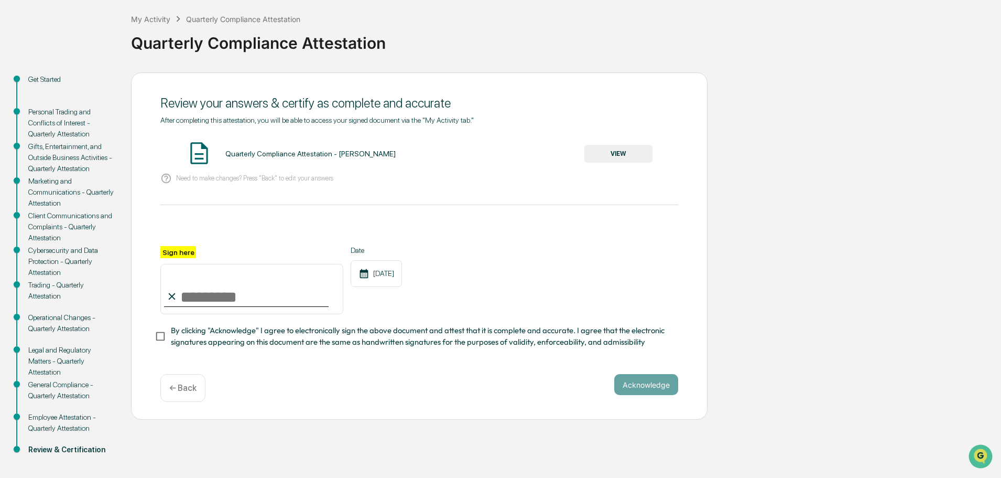
click at [210, 345] on span "By clicking "Acknowledge" I agree to electronically sign the above document and…" at bounding box center [420, 336] width 499 height 24
click at [659, 144] on div "Quarterly Compliance Attestation - [PERSON_NAME] VIEW" at bounding box center [419, 154] width 518 height 28
click at [636, 150] on button "VIEW" at bounding box center [619, 154] width 68 height 18
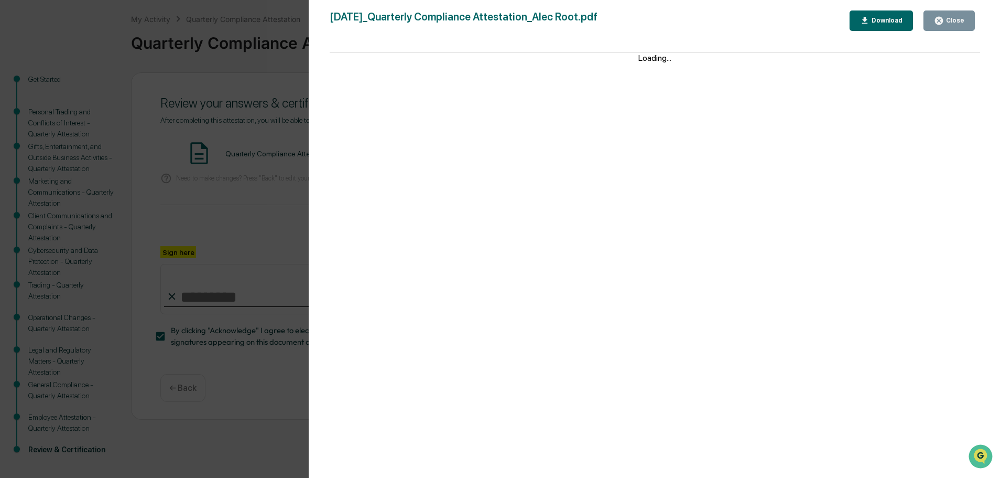
click at [961, 20] on div "Close" at bounding box center [954, 20] width 20 height 7
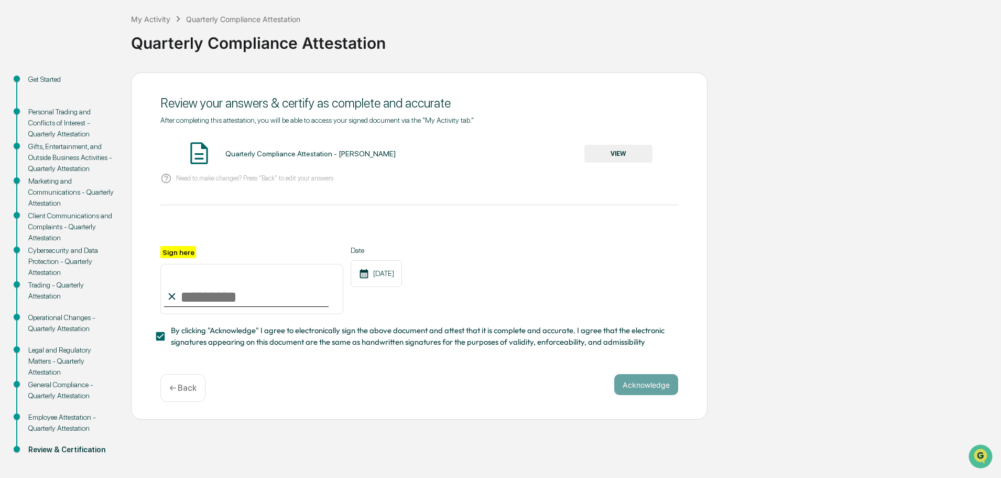
click at [625, 154] on button "VIEW" at bounding box center [619, 154] width 68 height 18
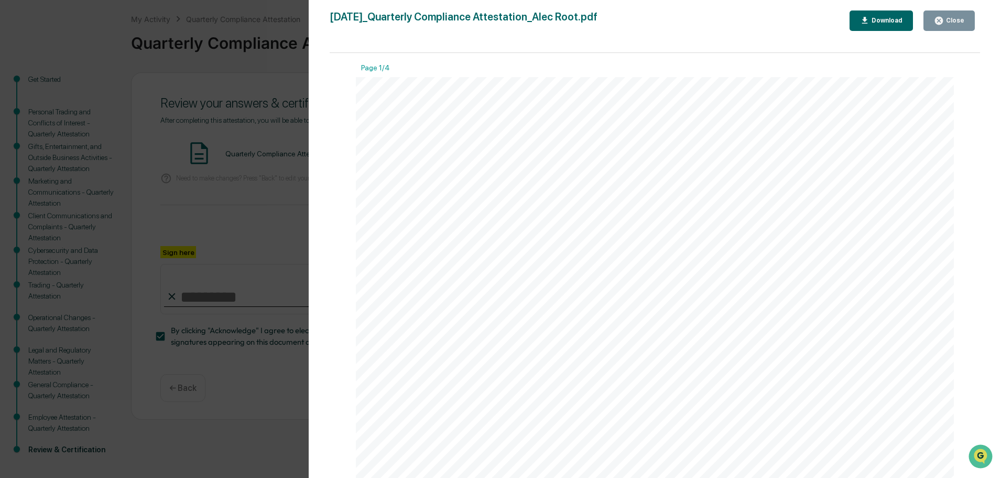
click at [943, 24] on icon "button" at bounding box center [939, 21] width 8 height 8
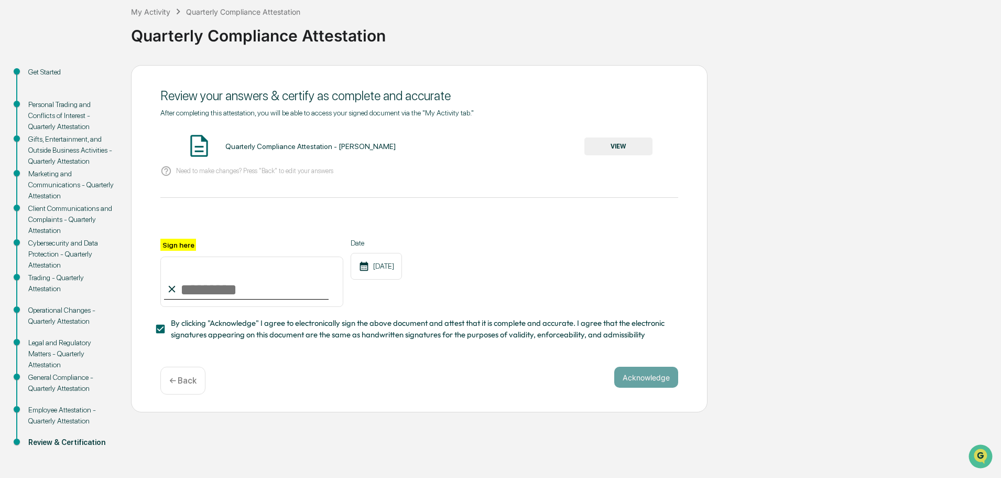
scroll to position [61, 0]
click at [602, 144] on button "VIEW" at bounding box center [619, 145] width 68 height 18
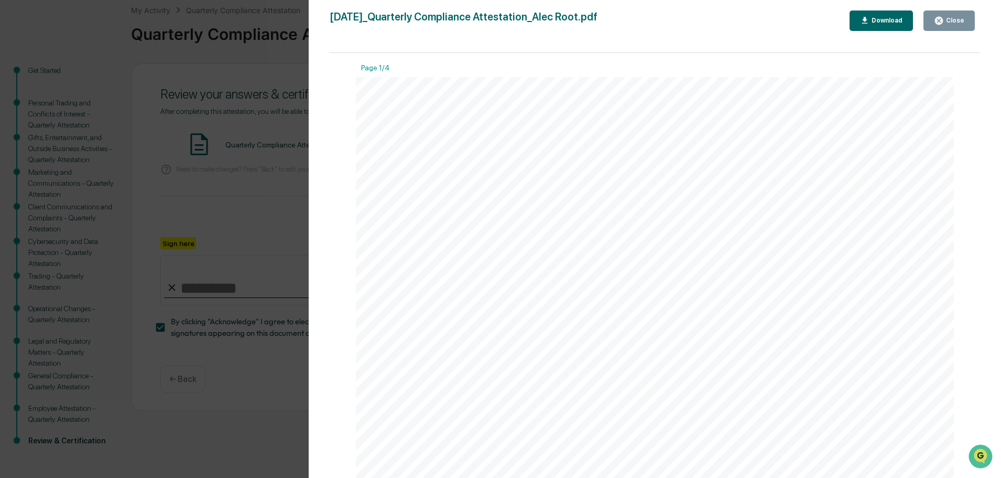
click at [878, 15] on button "Download" at bounding box center [882, 20] width 64 height 20
click at [939, 16] on icon "button" at bounding box center [939, 21] width 10 height 10
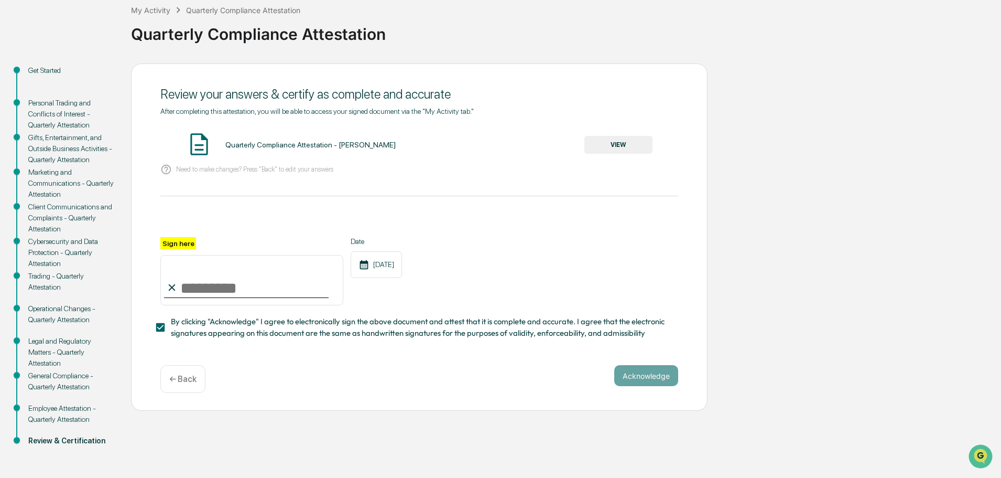
click at [646, 390] on div "Acknowledge ← Back" at bounding box center [419, 379] width 518 height 28
click at [376, 334] on span "By clicking "Acknowledge" I agree to electronically sign the above document and…" at bounding box center [420, 328] width 499 height 24
click at [375, 334] on span "By clicking "Acknowledge" I agree to electronically sign the above document and…" at bounding box center [420, 328] width 499 height 24
click at [260, 301] on input "Sign here" at bounding box center [251, 280] width 183 height 50
type input "*********"
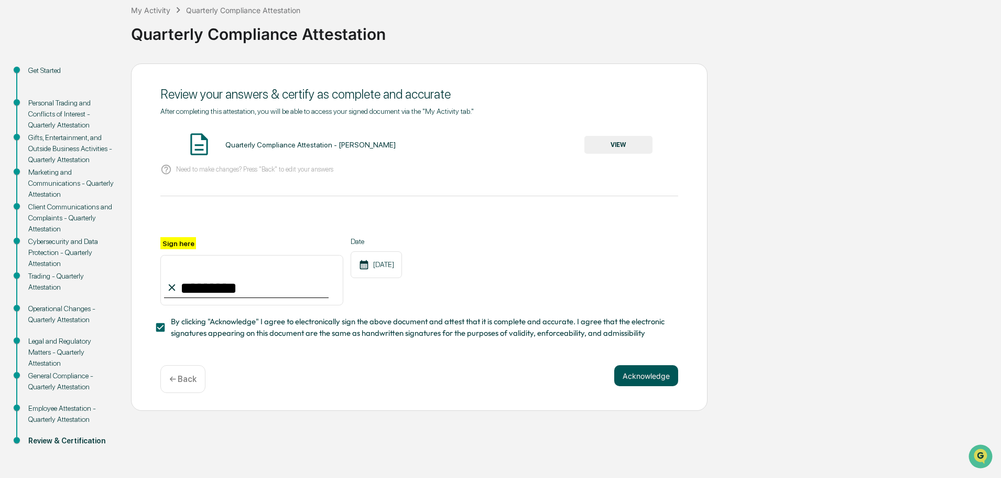
drag, startPoint x: 641, startPoint y: 359, endPoint x: 643, endPoint y: 370, distance: 11.6
click at [641, 363] on div "Review your answers & certify as complete and accurate After completing this at…" at bounding box center [419, 237] width 577 height 348
click at [644, 374] on button "Acknowledge" at bounding box center [646, 375] width 64 height 21
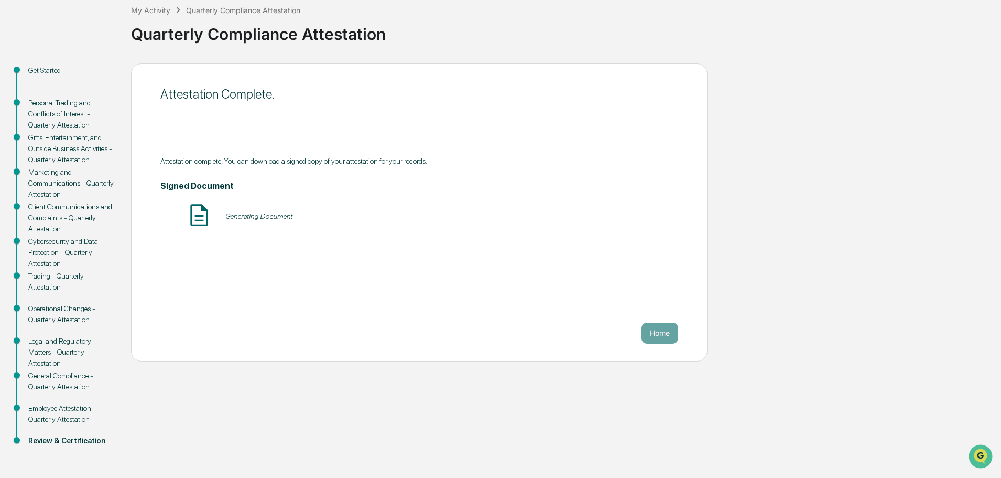
click at [656, 331] on button "Home" at bounding box center [660, 332] width 37 height 21
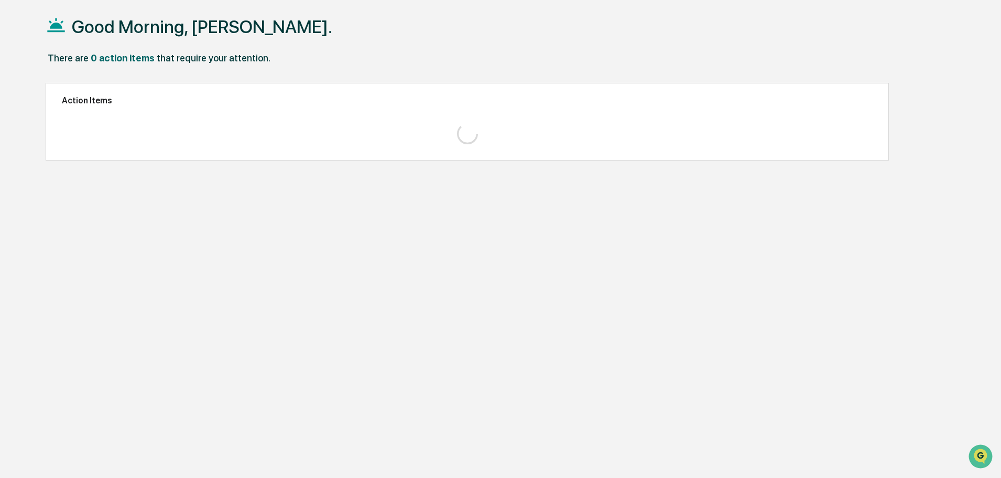
scroll to position [50, 0]
